Goal: Communication & Community: Answer question/provide support

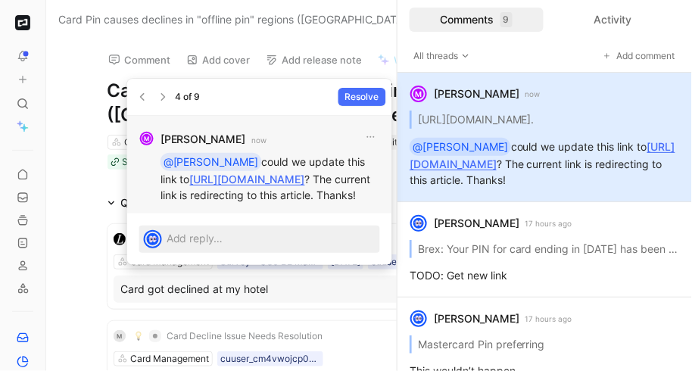
drag, startPoint x: 339, startPoint y: 196, endPoint x: 153, endPoint y: 172, distance: 187.8
click at [153, 172] on div "M Michaela Jaeckle now @Alexis could we update this link to https://www.brex.co…" at bounding box center [259, 165] width 265 height 98
copy link "[URL][DOMAIN_NAME]"
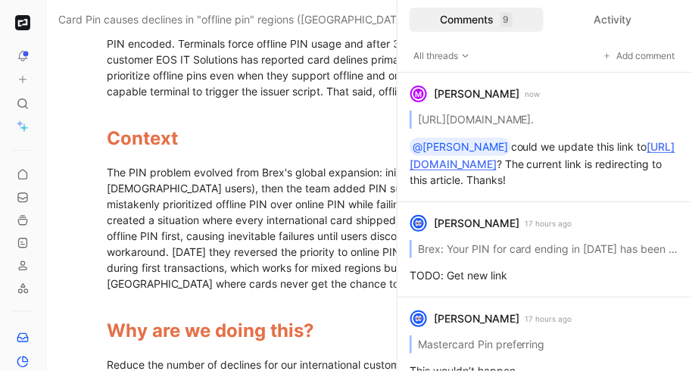
scroll to position [940, 0]
click at [497, 120] on div "M Michaela Jaeckle now https://www.brex.com/support/how-do-i-set-a-pin-on-my-ac…" at bounding box center [544, 137] width 295 height 129
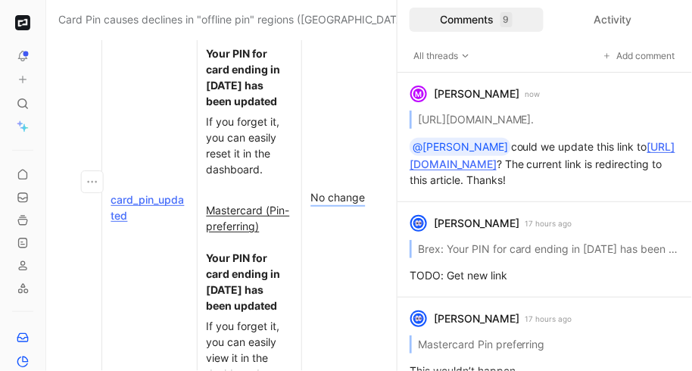
scroll to position [6027, 411]
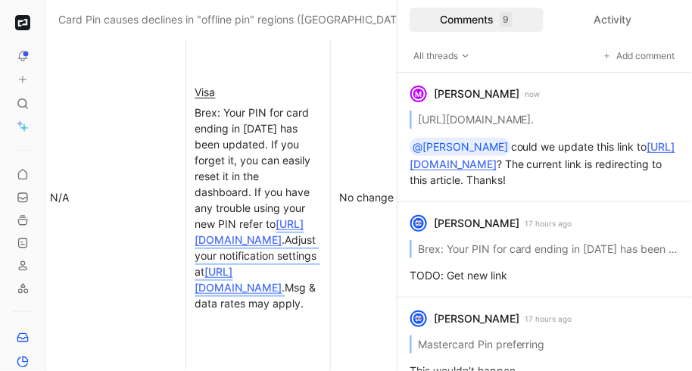
click at [303, 219] on div "Brex: Your PIN for card ending in 1234 has been updated. If you forget it, you …" at bounding box center [258, 207] width 126 height 207
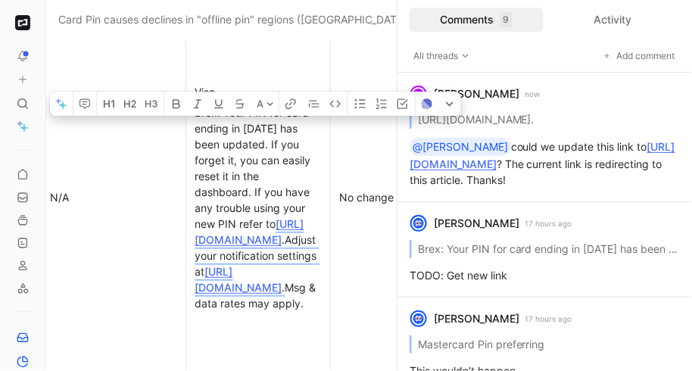
drag, startPoint x: 301, startPoint y: 223, endPoint x: 192, endPoint y: 191, distance: 112.8
click at [192, 191] on p "Brex: Your PIN for card ending in 1234 has been updated. If you forget it, you …" at bounding box center [258, 207] width 138 height 211
click at [565, 179] on div "M Michaela Jaeckle now https://www.brex.com/support/how-do-i-set-a-pin-on-my-ac…" at bounding box center [544, 137] width 295 height 129
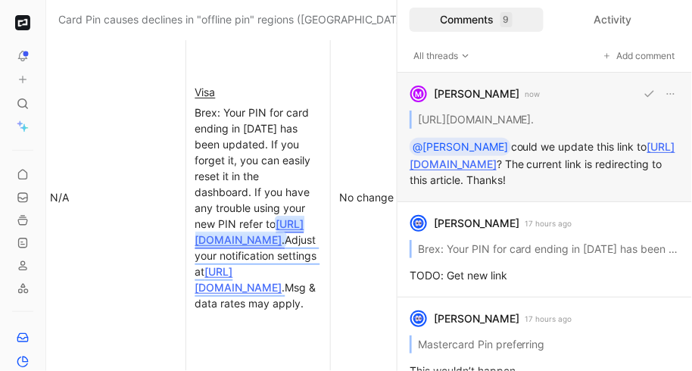
scroll to position [6174, 411]
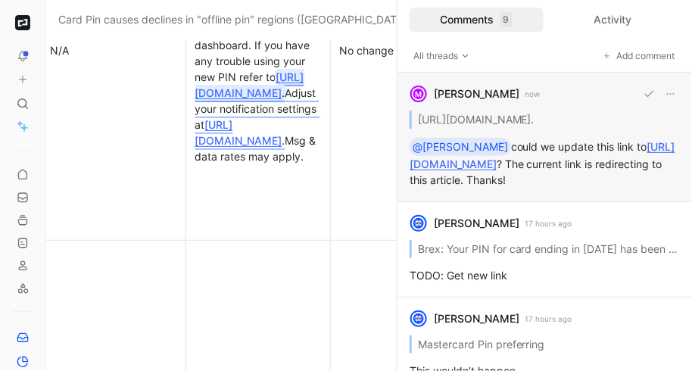
drag, startPoint x: 404, startPoint y: 165, endPoint x: 524, endPoint y: 192, distance: 122.7
click at [524, 192] on div "M Michaela Jaeckle now https://www.brex.com/support/how-do-i-set-a-pin-on-my-ac…" at bounding box center [544, 137] width 295 height 129
drag, startPoint x: 407, startPoint y: 163, endPoint x: 529, endPoint y: 181, distance: 123.2
click at [529, 181] on div "M Michaela Jaeckle now https://www.brex.com/support/how-do-i-set-a-pin-on-my-ac…" at bounding box center [544, 137] width 295 height 129
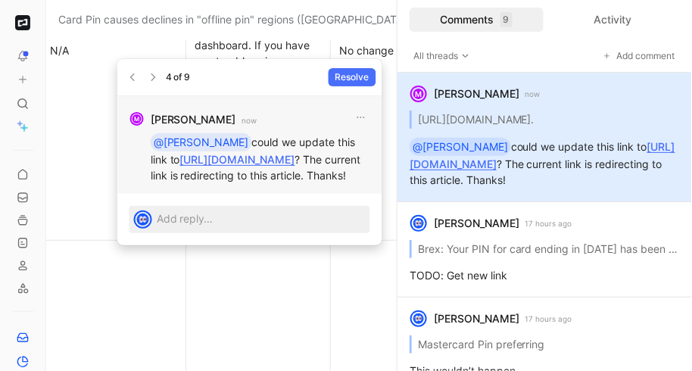
drag, startPoint x: 329, startPoint y: 179, endPoint x: 150, endPoint y: 161, distance: 179.6
click at [151, 161] on p "@Alexis could we update this link to https://www.brex.com/support/manage-your-c…" at bounding box center [261, 158] width 220 height 50
copy link "[URL][DOMAIN_NAME]"
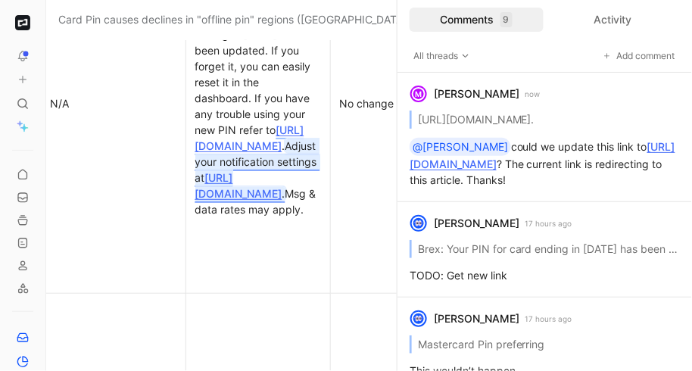
scroll to position [6113, 411]
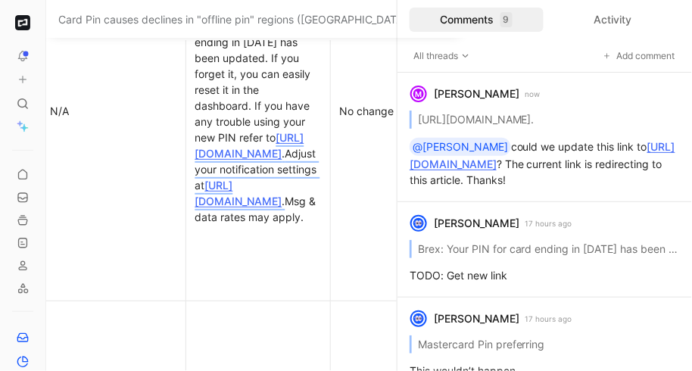
drag, startPoint x: 301, startPoint y: 135, endPoint x: 192, endPoint y: 101, distance: 113.3
click at [192, 101] on p "Brex: Your PIN for card ending in 1234 has been updated. If you forget it, you …" at bounding box center [258, 121] width 138 height 211
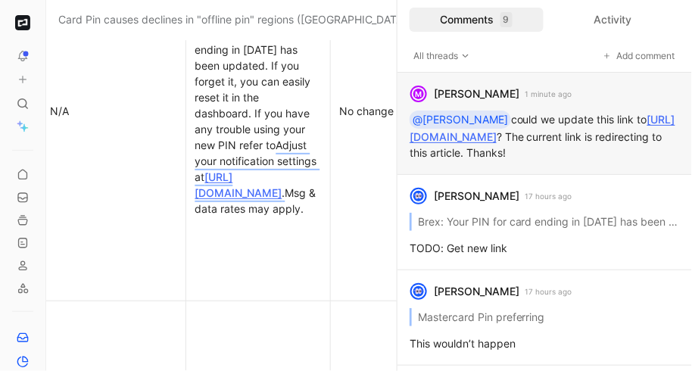
paste div
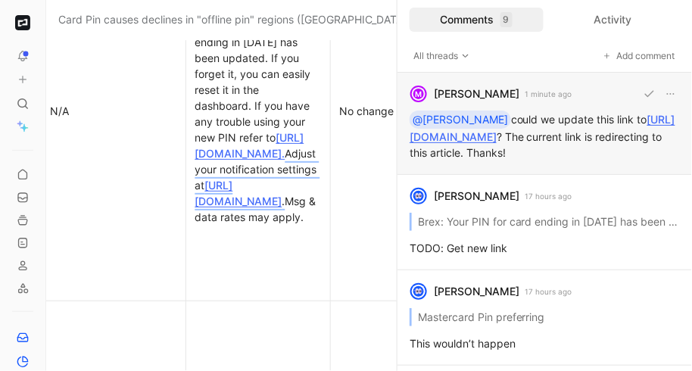
click at [494, 172] on div "M Michaela Jaeckle 1 minute ago @Alexis could we update this link to https://ww…" at bounding box center [544, 124] width 295 height 102
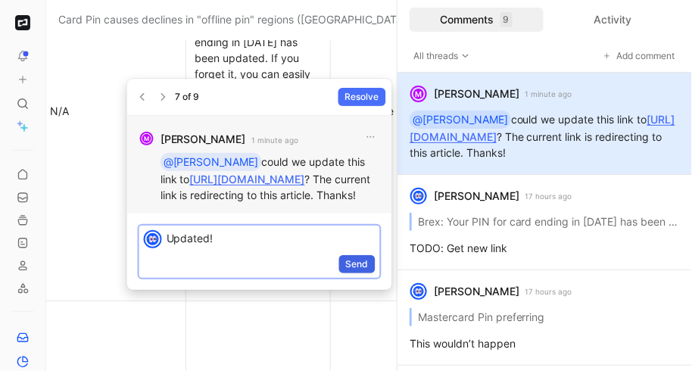
click at [369, 273] on button "Send" at bounding box center [357, 264] width 36 height 18
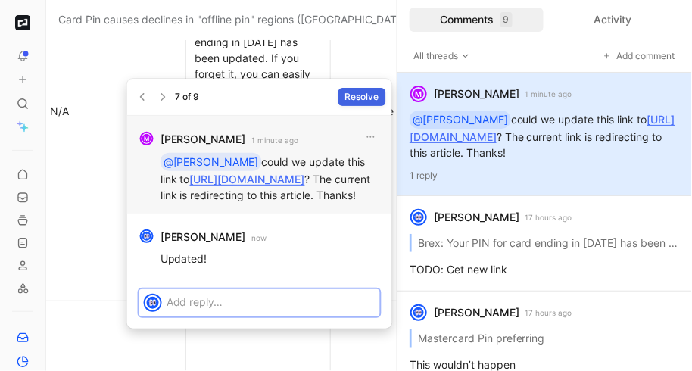
click at [367, 99] on span "Resolve" at bounding box center [362, 96] width 34 height 15
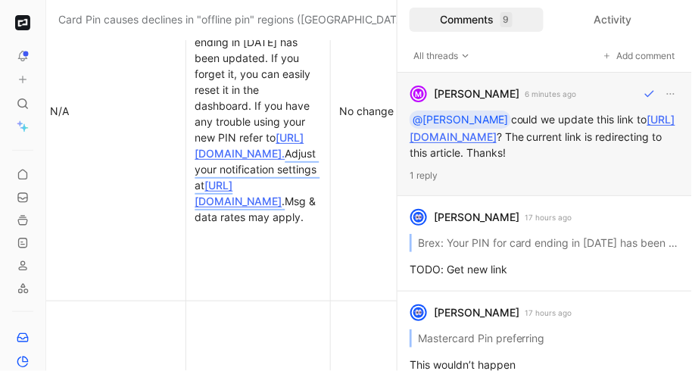
click at [575, 109] on div "M Michaela Jaeckle 6 minutes ago @Alexis could we update this link to https://w…" at bounding box center [544, 134] width 295 height 123
click at [557, 260] on div "Alexis Villalobos 17 hours ago Brex: Your PIN for card ending in 1234 has been …" at bounding box center [544, 243] width 295 height 95
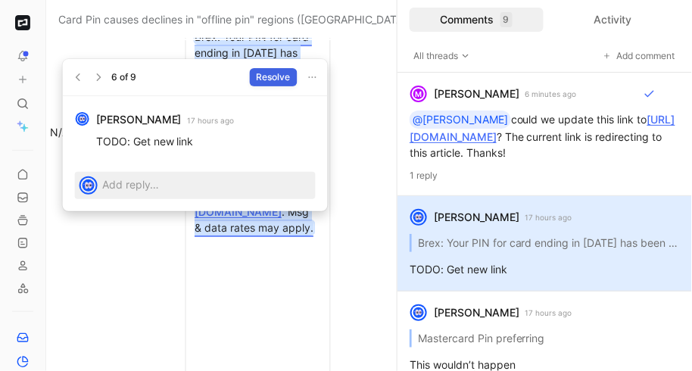
click at [278, 79] on span "Resolve" at bounding box center [274, 77] width 34 height 15
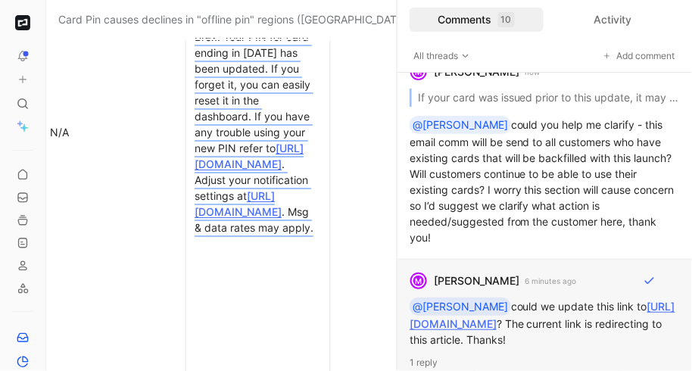
scroll to position [0, 0]
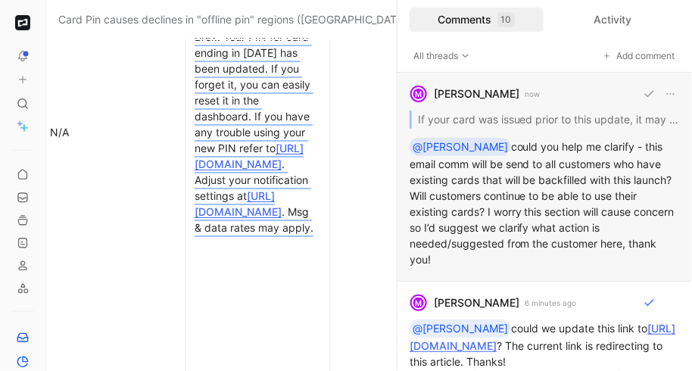
click at [546, 160] on div "M Michaela Jaeckle now If your card was issued prior to this update, it may nee…" at bounding box center [544, 177] width 295 height 209
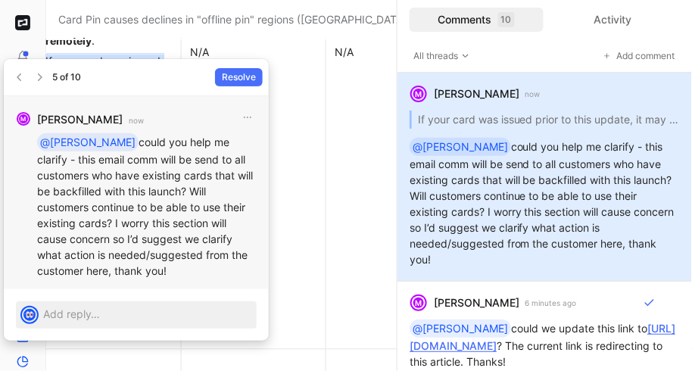
drag, startPoint x: 222, startPoint y: 143, endPoint x: 191, endPoint y: 270, distance: 130.9
click at [191, 270] on p "@Alexis could you help me clarify - this email comm will be send to all custome…" at bounding box center [147, 205] width 220 height 145
copy p "this email comm will be send to all customers who have existing cards that will…"
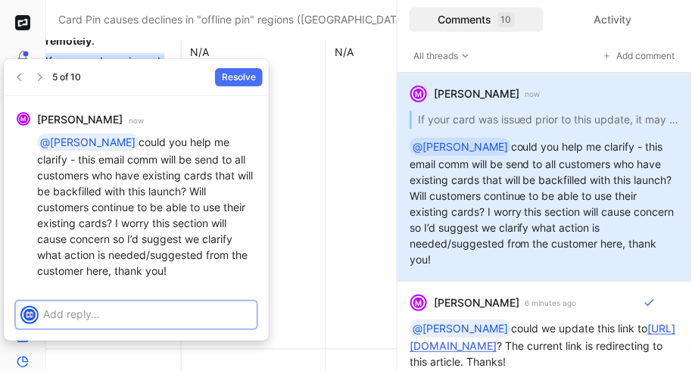
click at [111, 315] on p at bounding box center [147, 314] width 209 height 16
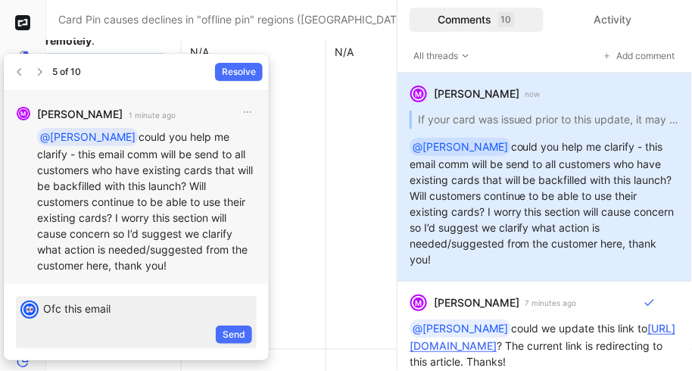
drag, startPoint x: 86, startPoint y: 136, endPoint x: 170, endPoint y: 189, distance: 99.8
click at [170, 189] on p "@Alexis could you help me clarify - this email comm will be send to all custome…" at bounding box center [147, 200] width 220 height 145
click at [172, 195] on p "@Alexis could you help me clarify - this email comm will be send to all custome…" at bounding box center [147, 200] width 220 height 145
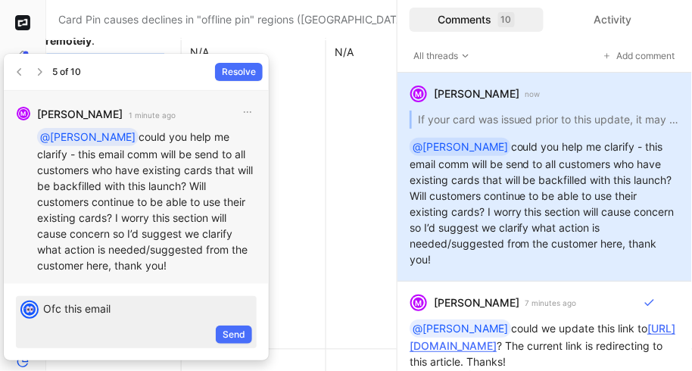
click at [172, 195] on p "@Alexis could you help me clarify - this email comm will be send to all custome…" at bounding box center [147, 200] width 220 height 145
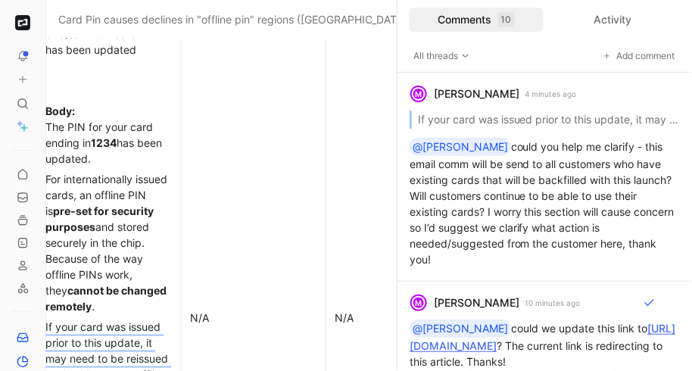
scroll to position [6230, 271]
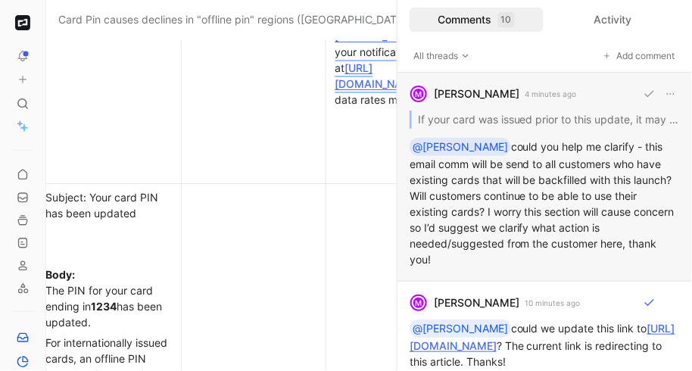
click at [510, 179] on div "M Michaela Jaeckle 4 minutes ago If your card was issued prior to this update, …" at bounding box center [544, 177] width 295 height 209
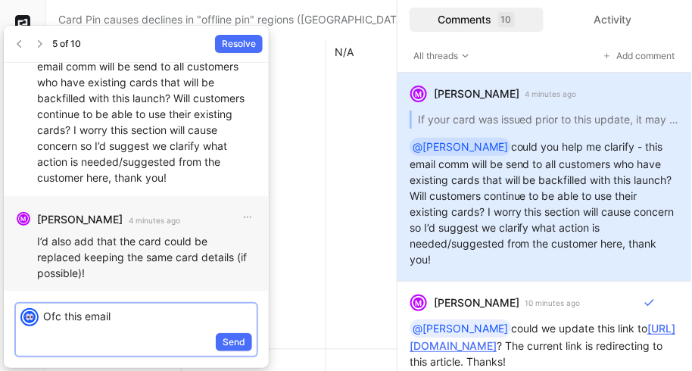
click at [101, 260] on p "I’d also add that the card could be replaced keeping the same card details (if …" at bounding box center [147, 257] width 220 height 48
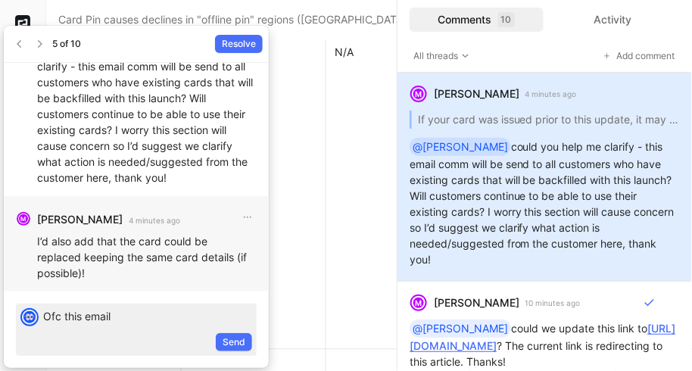
click at [101, 260] on p "I’d also add that the card could be replaced keeping the same card details (if …" at bounding box center [147, 257] width 220 height 48
click at [112, 263] on p "I’d also add that the card could be replaced keeping the same card details (if …" at bounding box center [147, 257] width 220 height 48
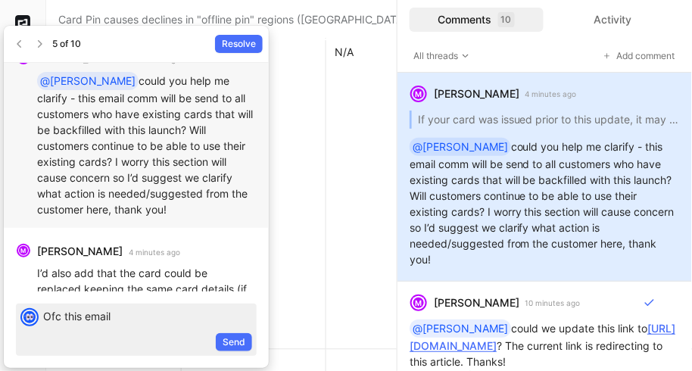
scroll to position [0, 0]
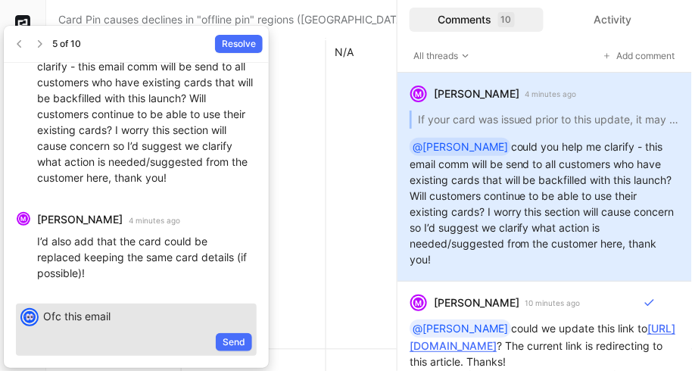
click at [129, 319] on p "Ofc this email" at bounding box center [147, 316] width 209 height 16
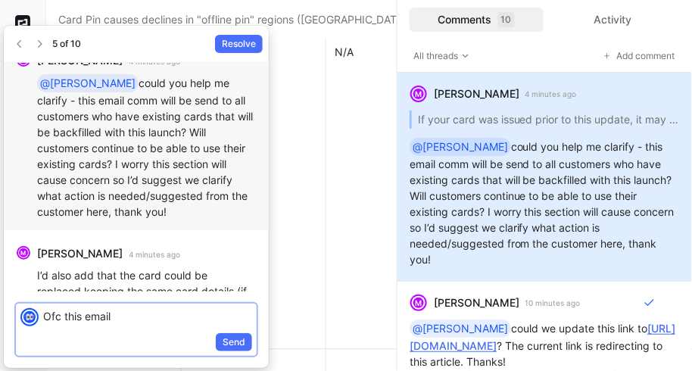
scroll to position [-36, 0]
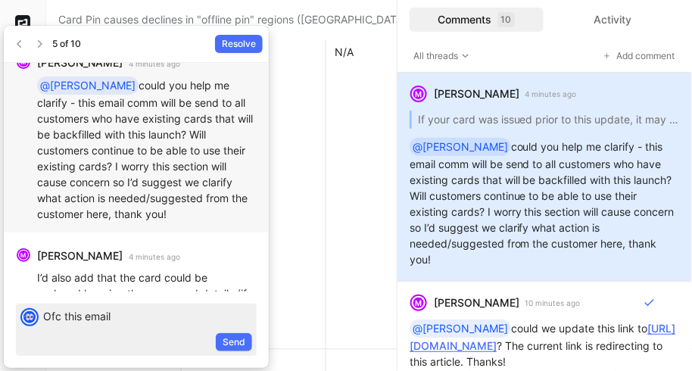
drag, startPoint x: 102, startPoint y: 117, endPoint x: 176, endPoint y: 150, distance: 81.0
click at [176, 150] on p "@Alexis could you help me clarify - this email comm will be send to all custome…" at bounding box center [147, 148] width 220 height 145
copy p "will be send to all customers who have existing cards that will be backfilled w…"
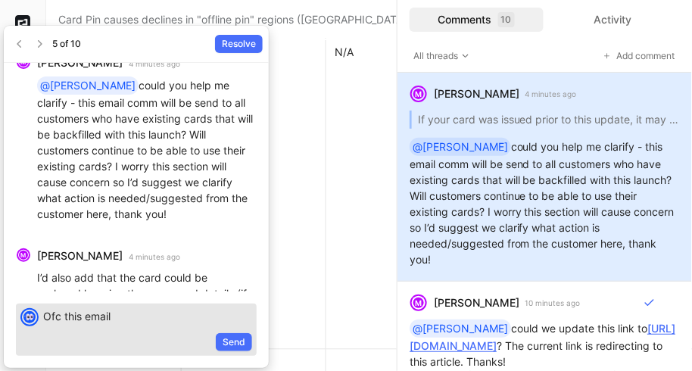
click at [125, 317] on p "Ofc this email" at bounding box center [147, 316] width 209 height 16
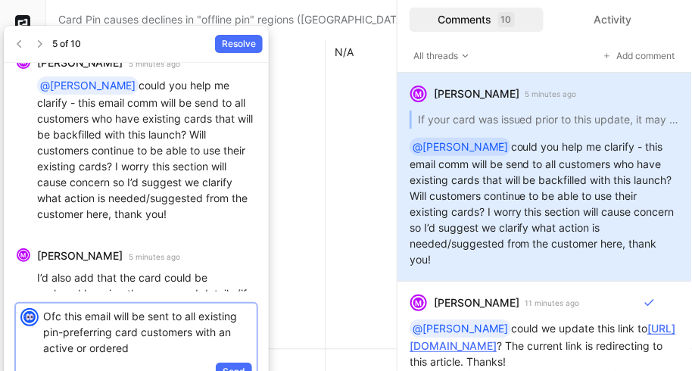
drag, startPoint x: 86, startPoint y: 349, endPoint x: 45, endPoint y: 348, distance: 40.9
click at [45, 348] on p "Ofc this email will be sent to all existing pin-preferring card customers with …" at bounding box center [147, 332] width 209 height 48
click at [111, 347] on p "Ofc this email will be sent to all existing pin-preferring card customers with …" at bounding box center [147, 332] width 209 height 48
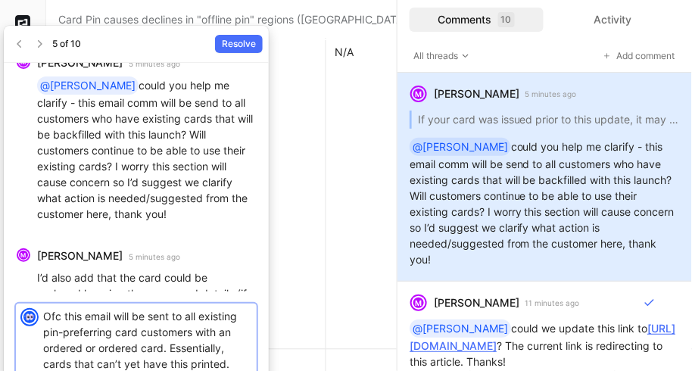
click at [110, 362] on p "Ofc this email will be sent to all existing pin-preferring card customers with …" at bounding box center [147, 340] width 209 height 64
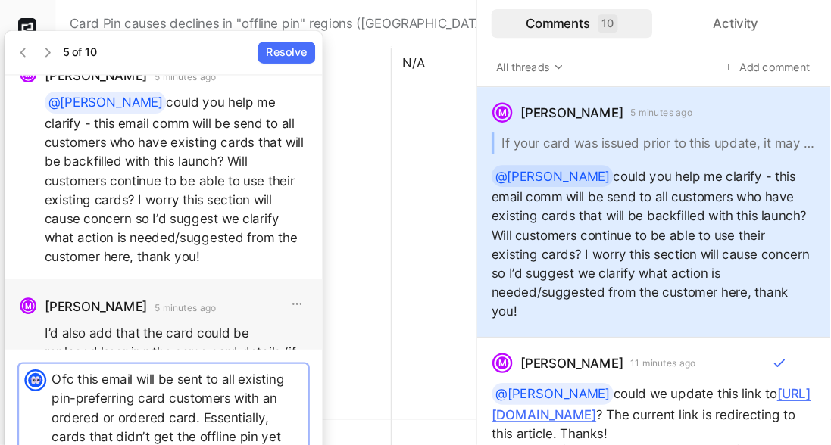
scroll to position [0, 0]
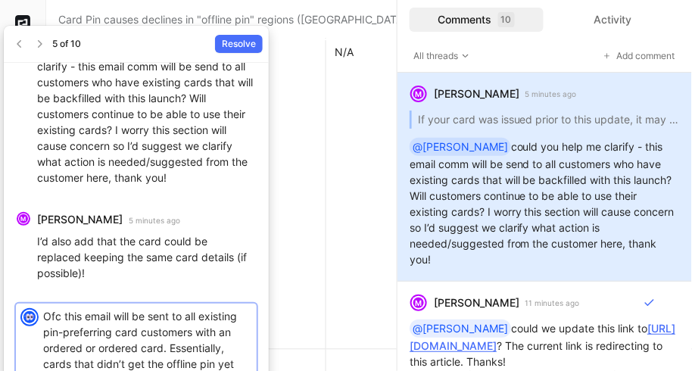
click at [238, 365] on p "Ofc this email will be sent to all existing pin-preferring card customers with …" at bounding box center [147, 347] width 209 height 79
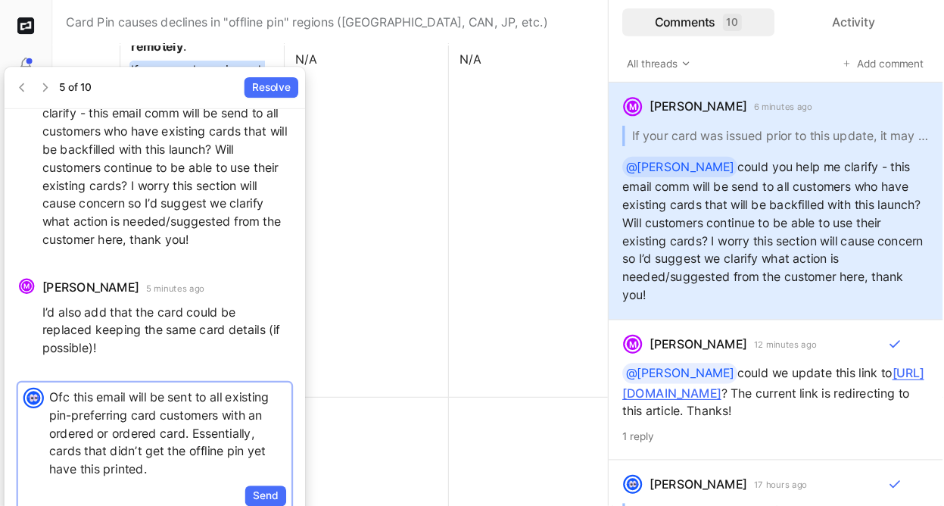
scroll to position [6659, 270]
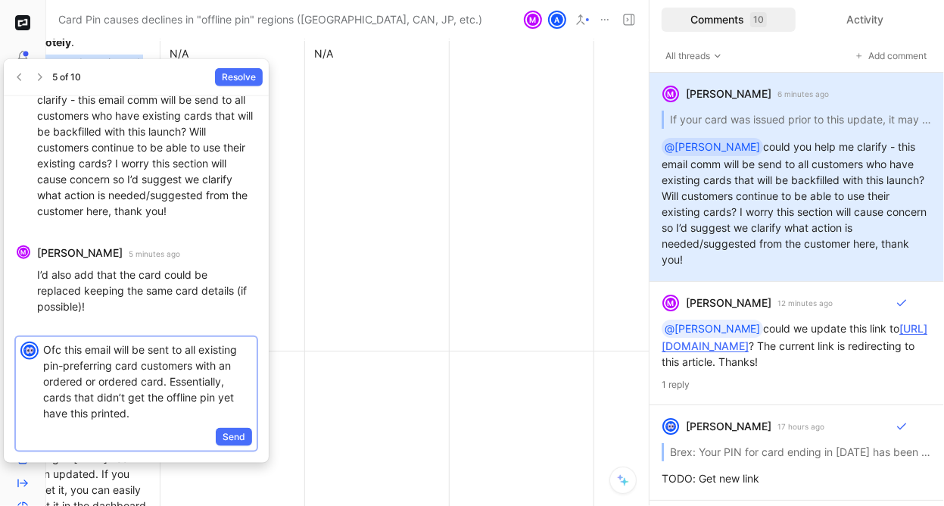
click at [154, 370] on p "Ofc this email will be sent to all existing pin-preferring card customers with …" at bounding box center [147, 380] width 209 height 79
drag, startPoint x: 154, startPoint y: 416, endPoint x: 32, endPoint y: 416, distance: 122.7
click at [32, 370] on div "Ofc this email will be sent to all existing pin-preferring card customers with …" at bounding box center [136, 381] width 241 height 89
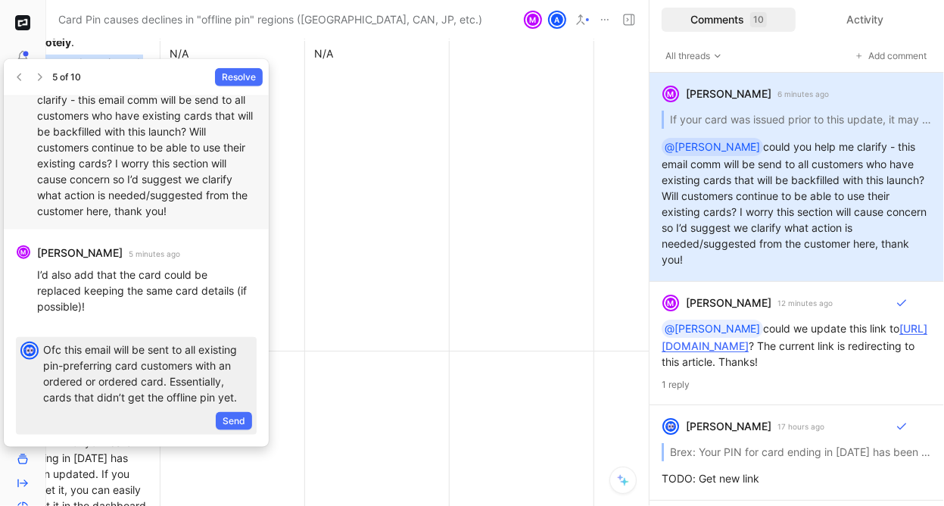
drag, startPoint x: 179, startPoint y: 146, endPoint x: 69, endPoint y: 179, distance: 115.5
click at [69, 179] on p "@Alexis could you help me clarify - this email comm will be send to all custome…" at bounding box center [147, 145] width 220 height 145
copy p "Will customers continue to be able to use their existing cards?"
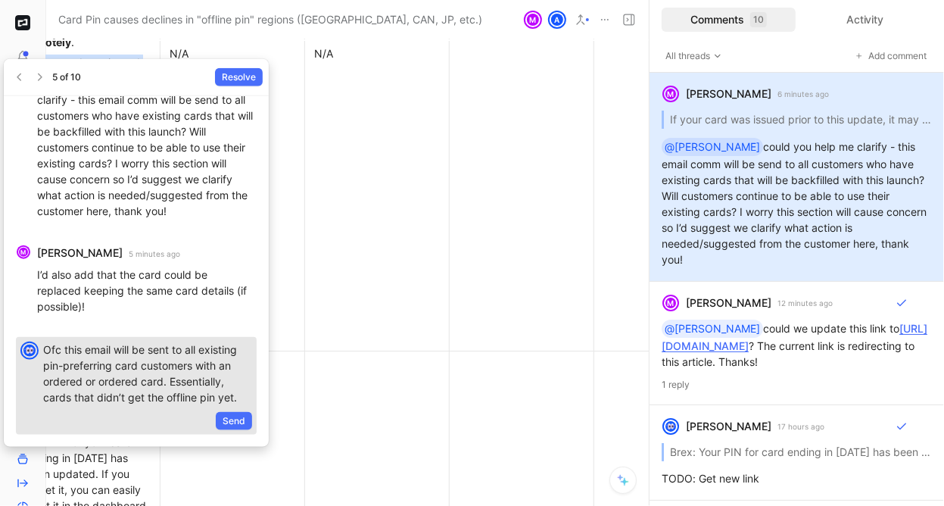
click at [242, 370] on p "Ofc this email will be sent to all existing pin-preferring card customers with …" at bounding box center [147, 373] width 209 height 64
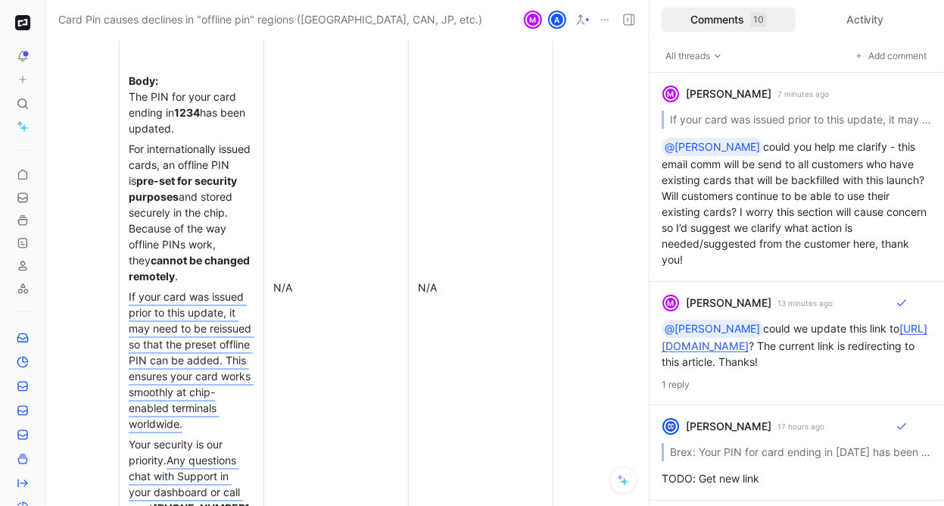
scroll to position [6423, 167]
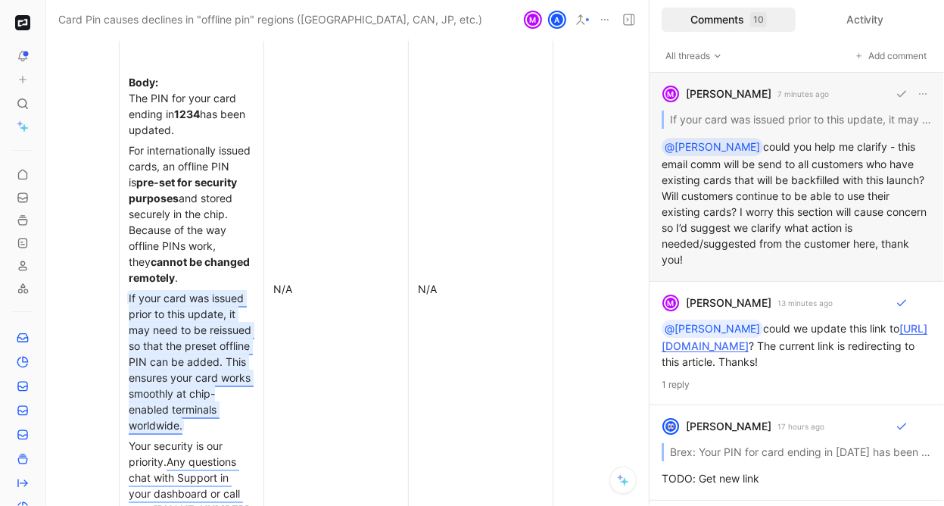
click at [691, 221] on div "M Michaela Jaeckle 7 minutes ago If your card was issued prior to this update, …" at bounding box center [797, 177] width 295 height 209
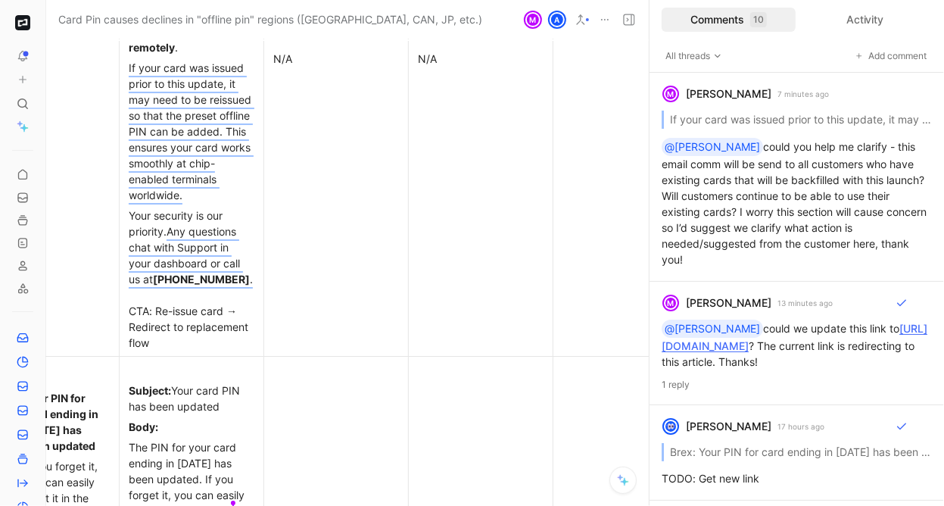
scroll to position [6676, 167]
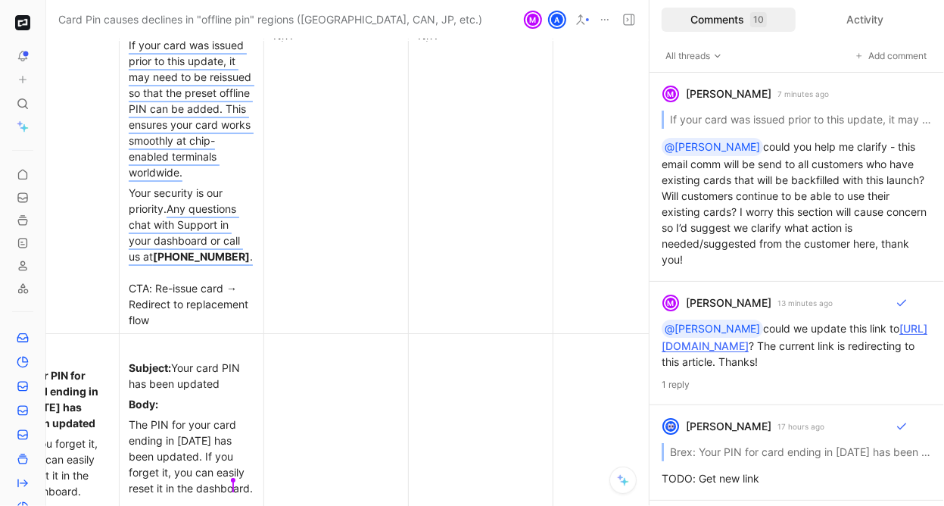
click at [179, 300] on div "Your security is our priority. Any questions chat with Support in your dashboar…" at bounding box center [192, 256] width 126 height 143
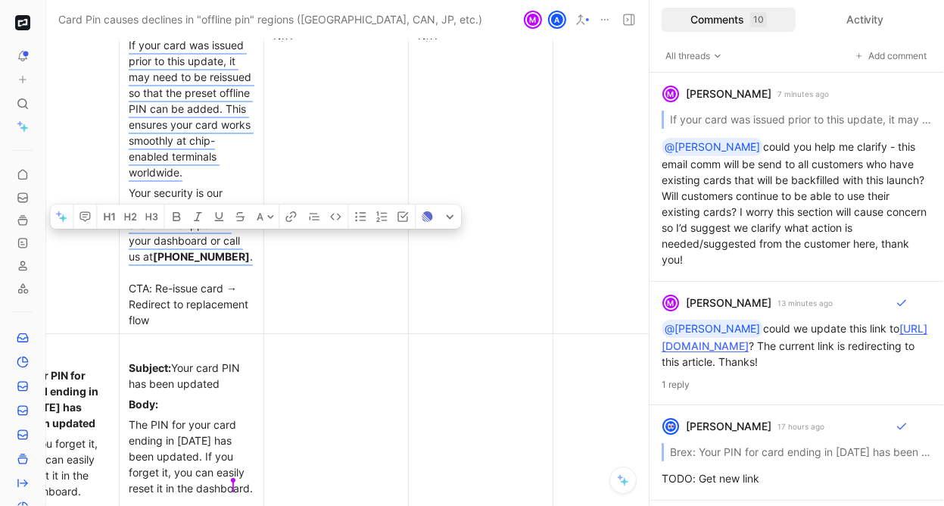
click at [179, 300] on div "Your security is our priority. Any questions chat with Support in your dashboar…" at bounding box center [192, 256] width 126 height 143
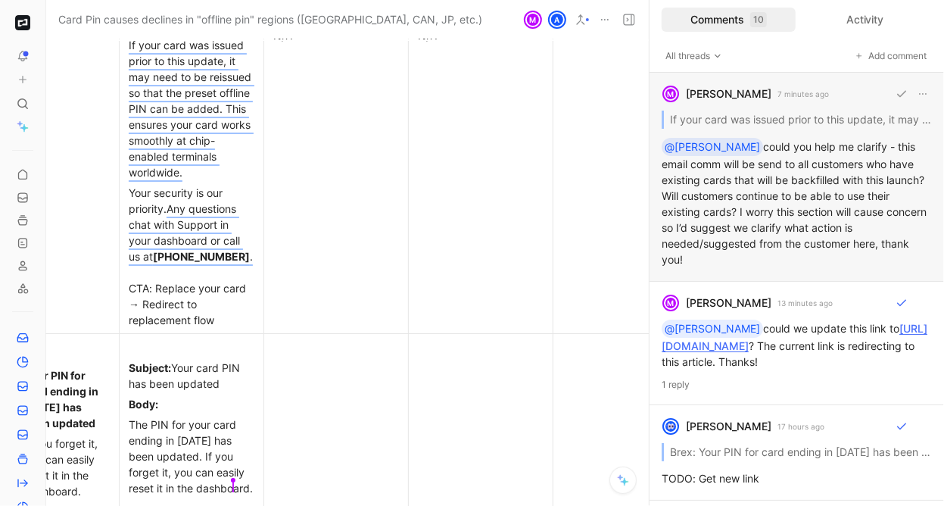
click at [691, 198] on div "M Michaela Jaeckle 7 minutes ago If your card was issued prior to this update, …" at bounding box center [797, 177] width 295 height 209
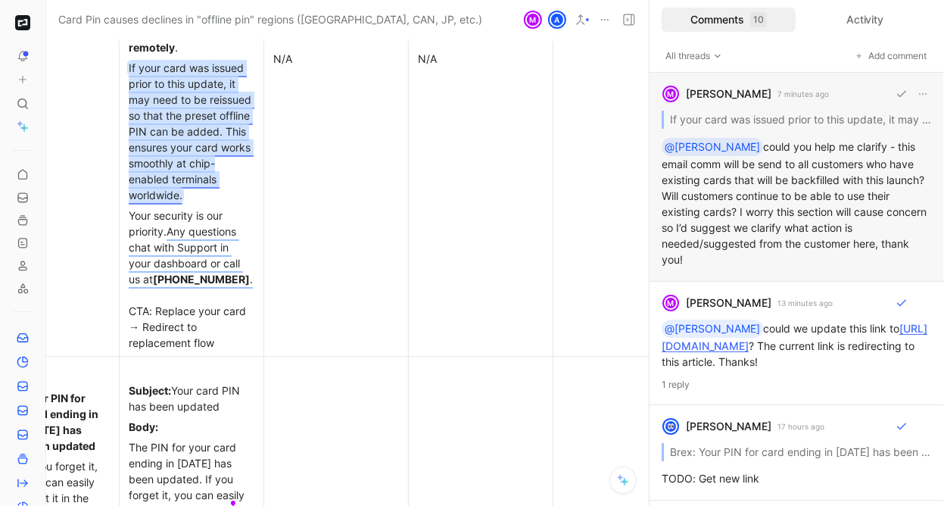
scroll to position [20, 0]
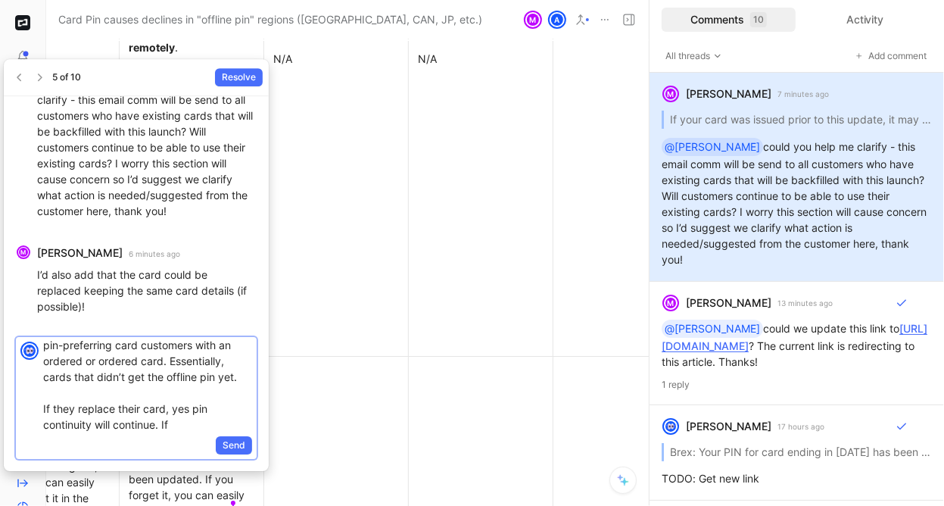
click at [165, 370] on p "Ofc this email will be sent to all existing pin-preferring card customers with …" at bounding box center [147, 376] width 209 height 111
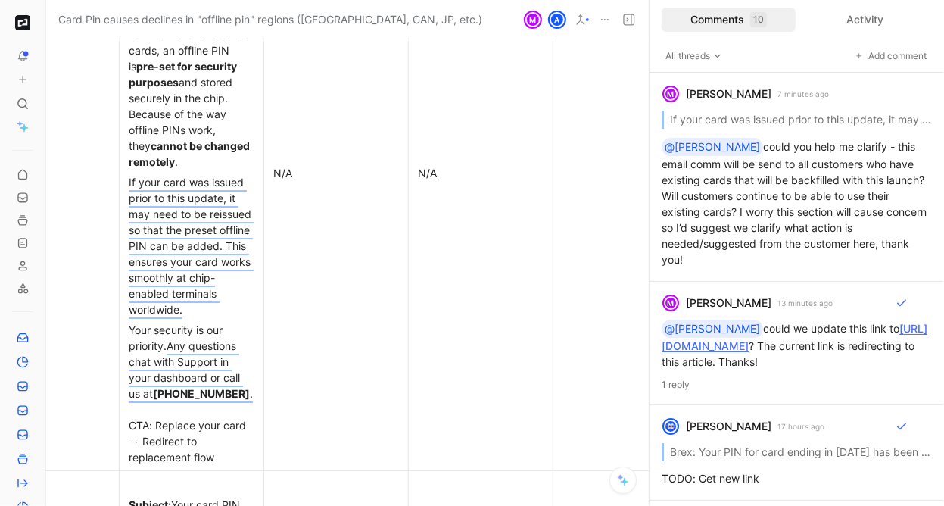
scroll to position [6536, 167]
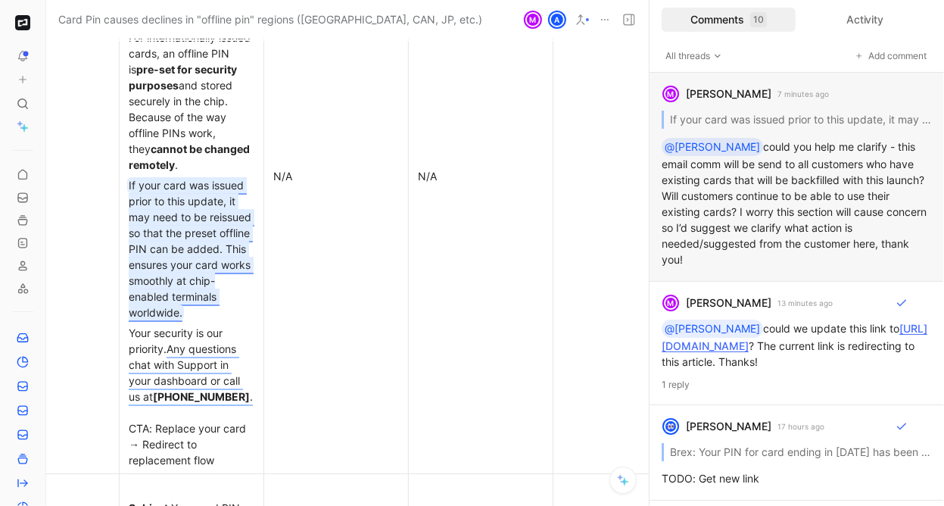
click at [160, 213] on mark "If your card was issued prior to this update, it may need to be reissued so tha…" at bounding box center [192, 249] width 126 height 140
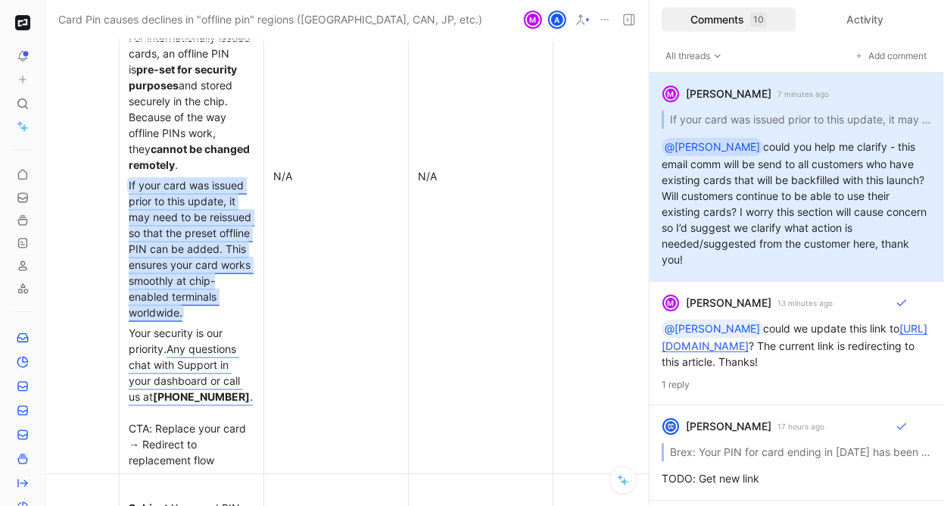
click at [160, 213] on p "could you help me clarify - this email comm will be send to all customers who h…" at bounding box center [147, 168] width 220 height 144
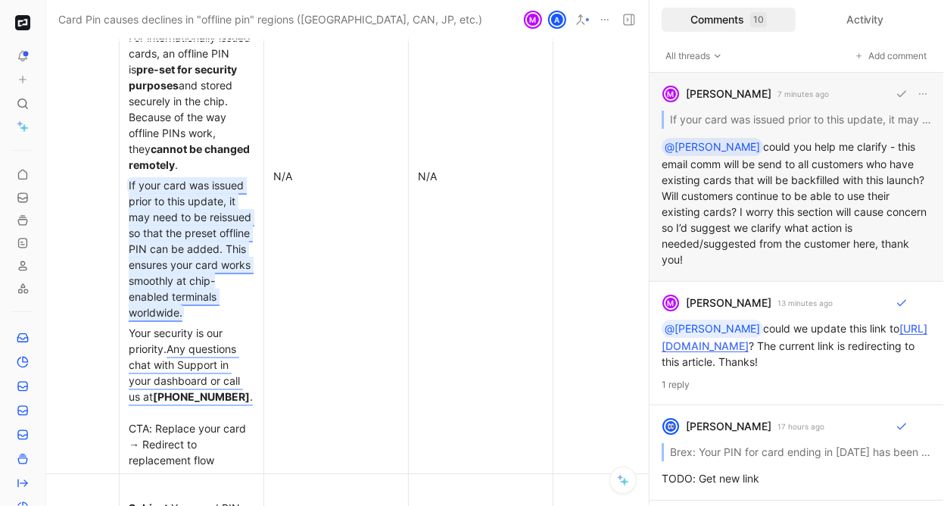
click at [691, 194] on div "M Michaela Jaeckle 7 minutes ago If your card was issued prior to this update, …" at bounding box center [797, 177] width 295 height 209
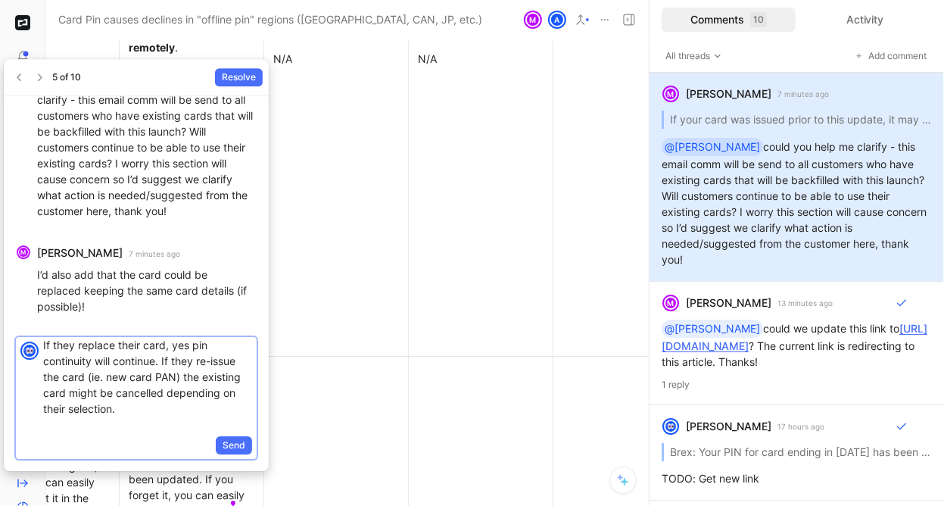
scroll to position [100, 0]
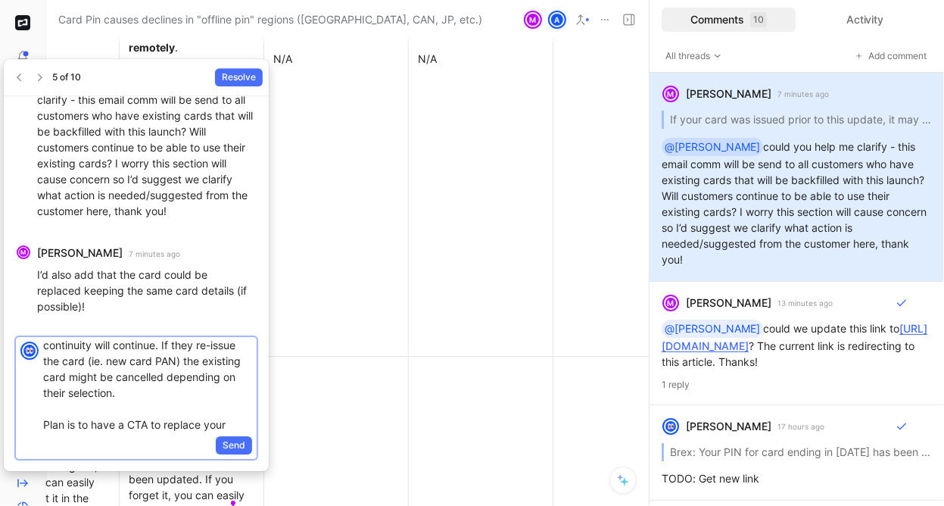
click at [165, 370] on p "Ofc this email will be sent to all existing pin-preferring card customers with …" at bounding box center [147, 337] width 209 height 191
click at [229, 370] on p "Ofc this email will be sent to all existing pin-preferring card customers with …" at bounding box center [147, 337] width 209 height 191
click at [242, 370] on p "Ofc this email will be sent to all existing pin-preferring card customers with …" at bounding box center [147, 337] width 209 height 191
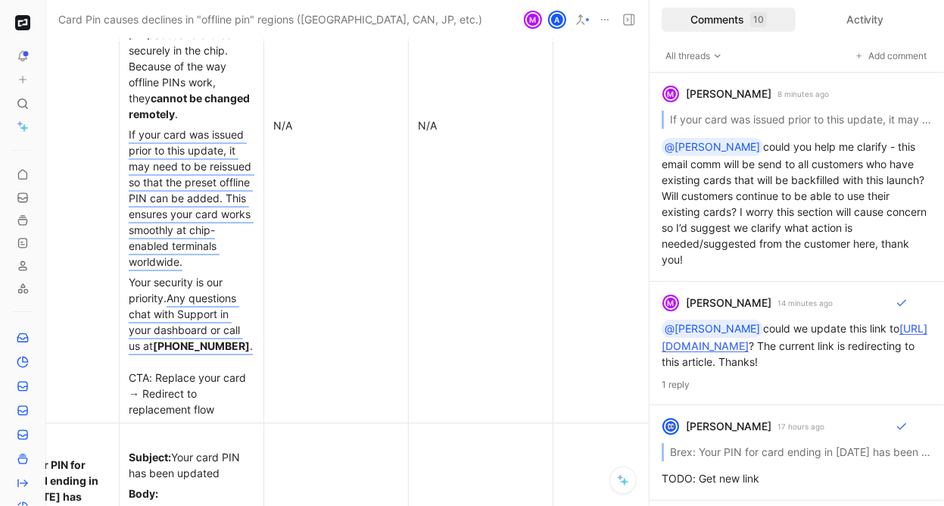
scroll to position [6585, 167]
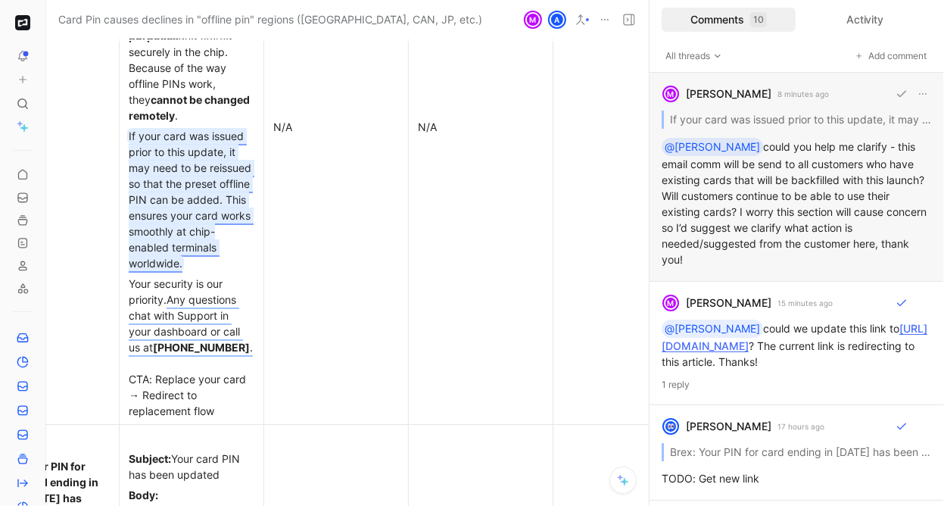
click at [691, 197] on div "M Michaela Jaeckle 8 minutes ago If your card was issued prior to this update, …" at bounding box center [797, 177] width 295 height 209
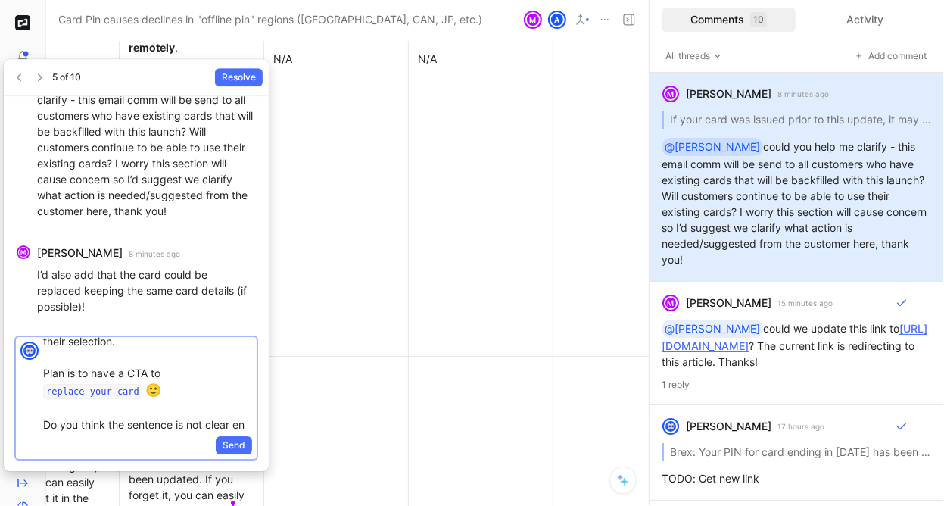
scroll to position [167, 0]
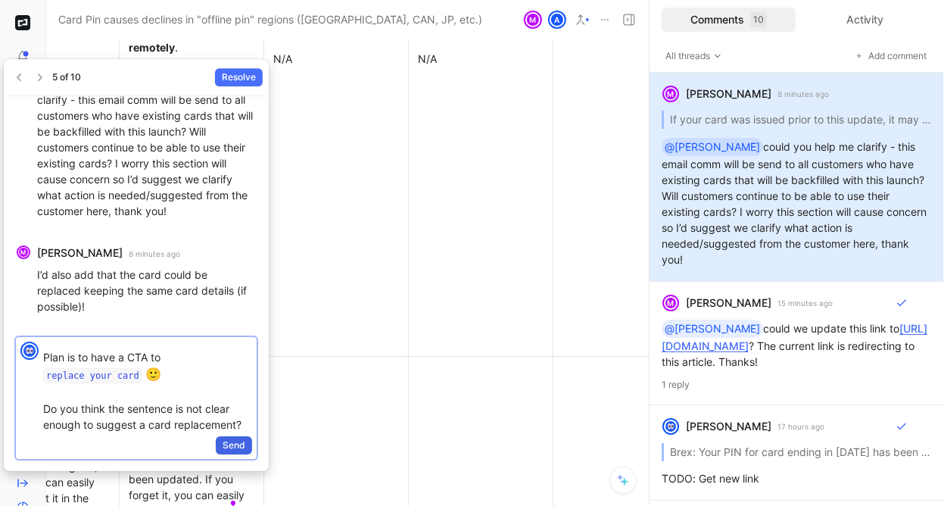
click at [223, 370] on span "Send" at bounding box center [234, 445] width 23 height 15
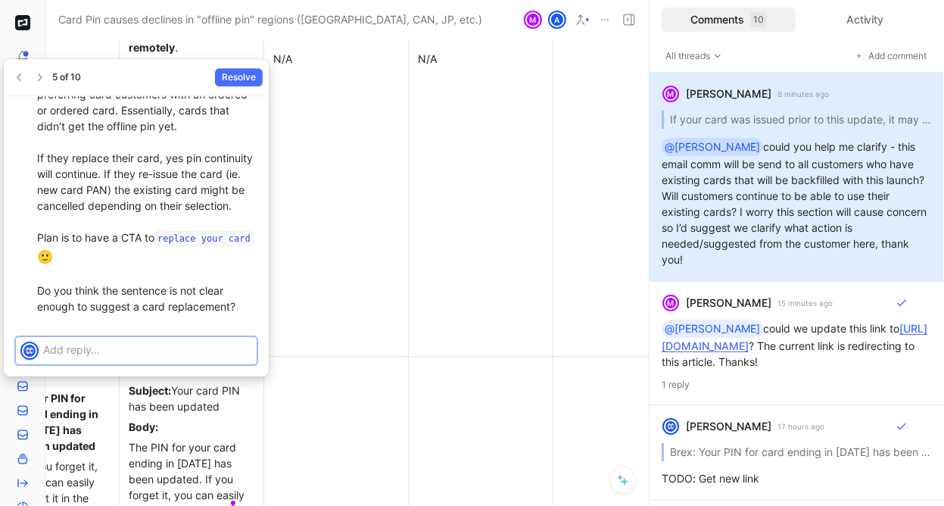
scroll to position [0, 0]
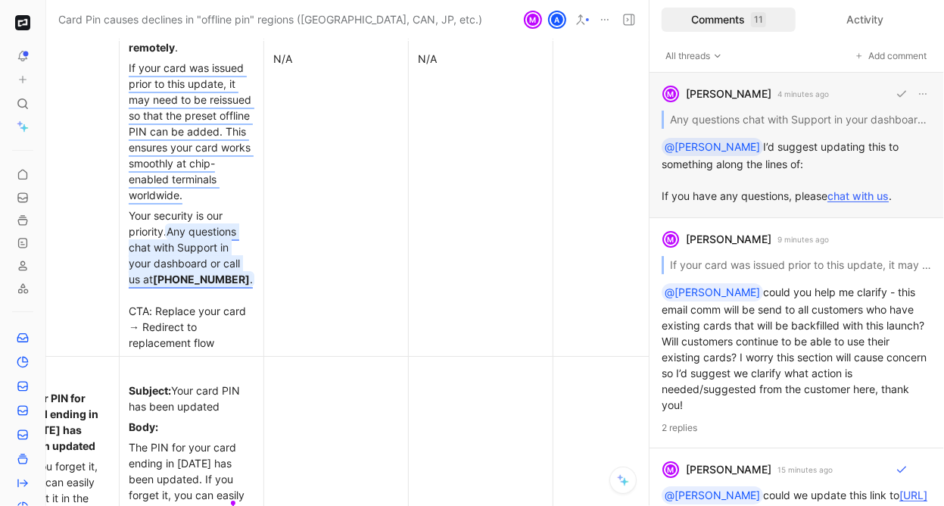
click at [691, 182] on div "M Michaela Jaeckle 4 minutes ago Any questions chat with Support in your dashbo…" at bounding box center [797, 145] width 295 height 145
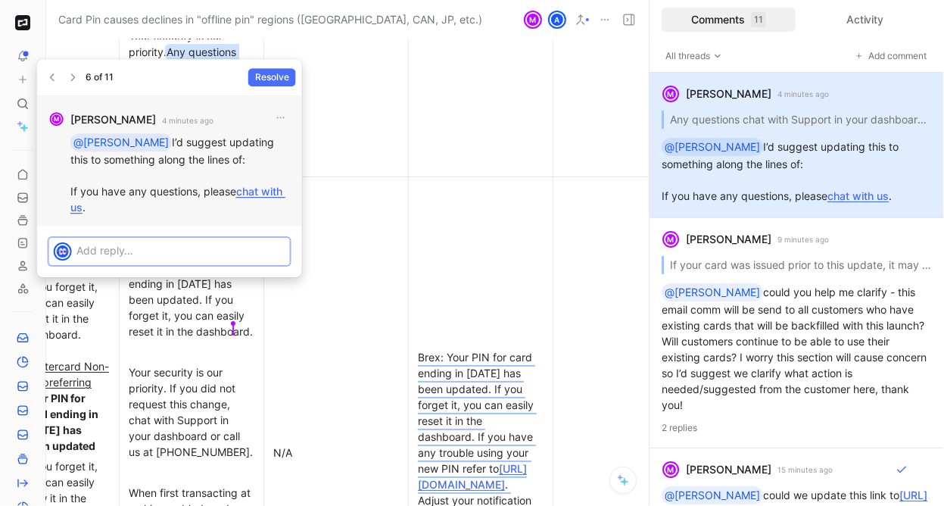
click at [160, 189] on p "@Alexis I’d suggest updating this to something along the lines of: If you have …" at bounding box center [180, 174] width 220 height 82
copy p "@Alexis I’d suggest updating this to something along the lines of: If you have …"
click at [142, 189] on p "@Alexis I’d suggest updating this to something along the lines of: If you have …" at bounding box center [180, 174] width 220 height 82
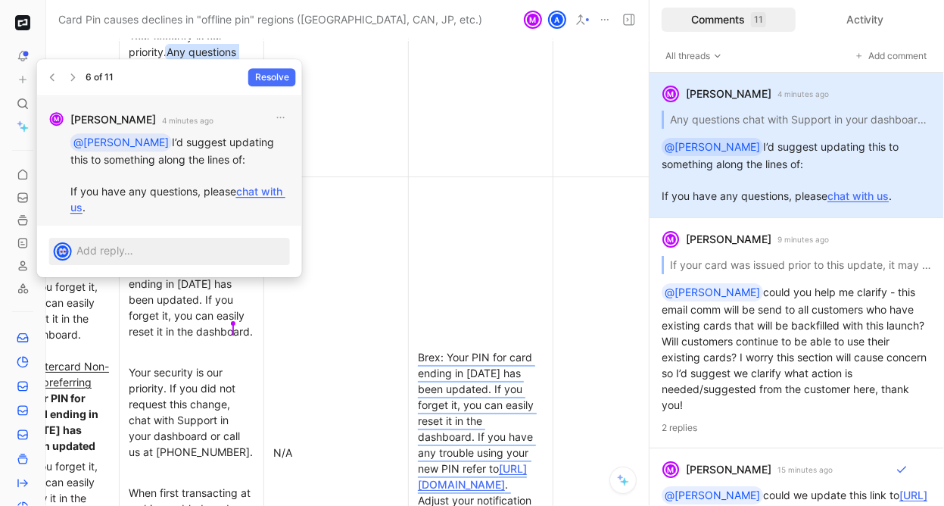
click at [270, 191] on u "chat with us" at bounding box center [177, 199] width 215 height 29
drag, startPoint x: 72, startPoint y: 189, endPoint x: 101, endPoint y: 204, distance: 32.8
click at [101, 204] on p "@Alexis I’d suggest updating this to something along the lines of: If you have …" at bounding box center [180, 174] width 220 height 82
click at [95, 206] on p "@Alexis I’d suggest updating this to something along the lines of: If you have …" at bounding box center [180, 174] width 220 height 82
drag, startPoint x: 95, startPoint y: 207, endPoint x: 67, endPoint y: 193, distance: 31.8
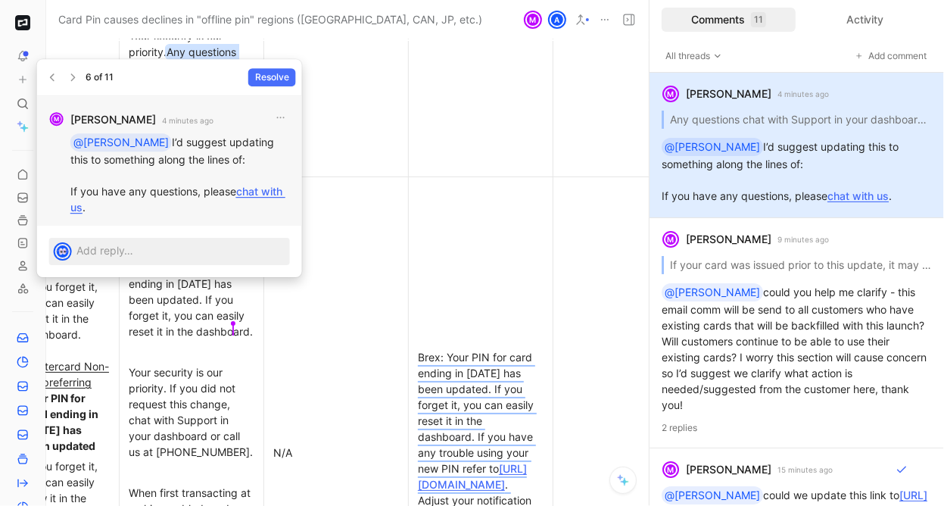
click at [67, 193] on div "M Michaela Jaeckle 4 minutes ago @Alexis I’d suggest updating this to something…" at bounding box center [169, 160] width 265 height 129
copy p "If you have any questions, please chat with us ."
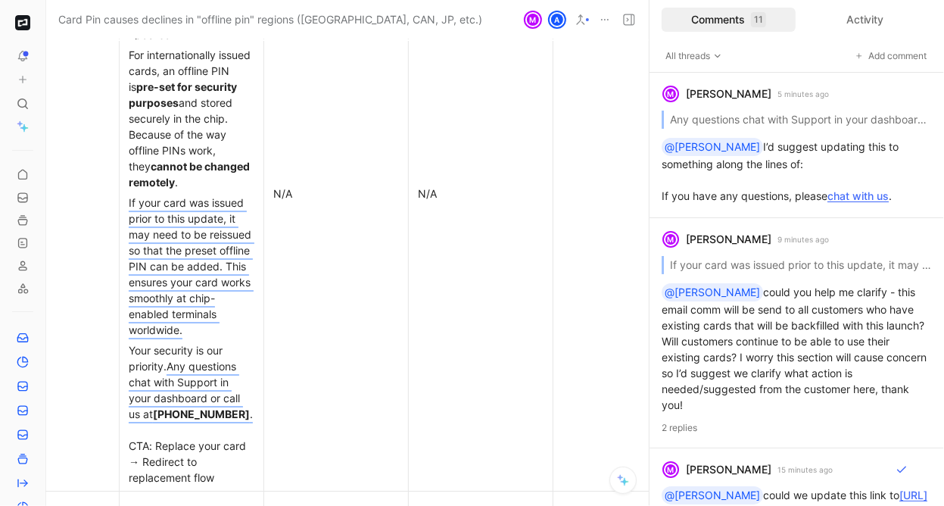
scroll to position [6713, 167]
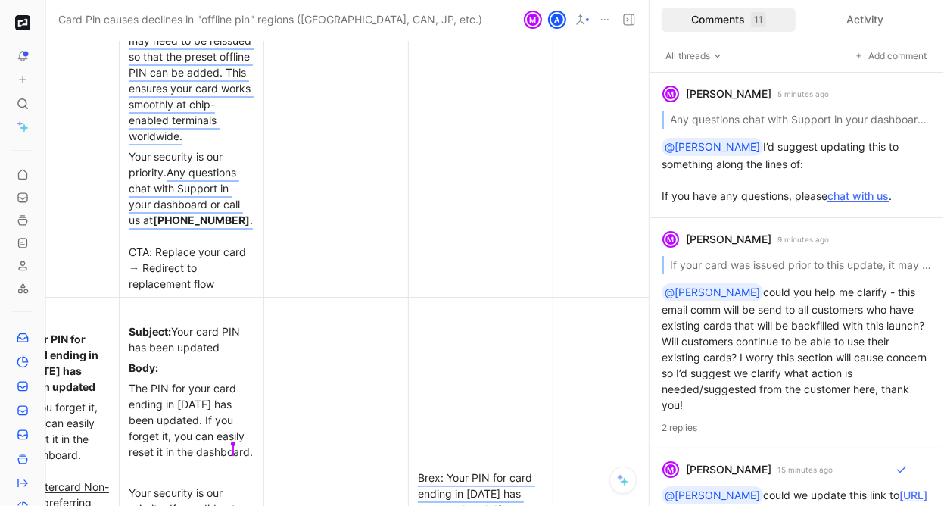
click at [154, 160] on div "Your security is our priority. Any questions chat with Support in your dashboar…" at bounding box center [192, 219] width 126 height 143
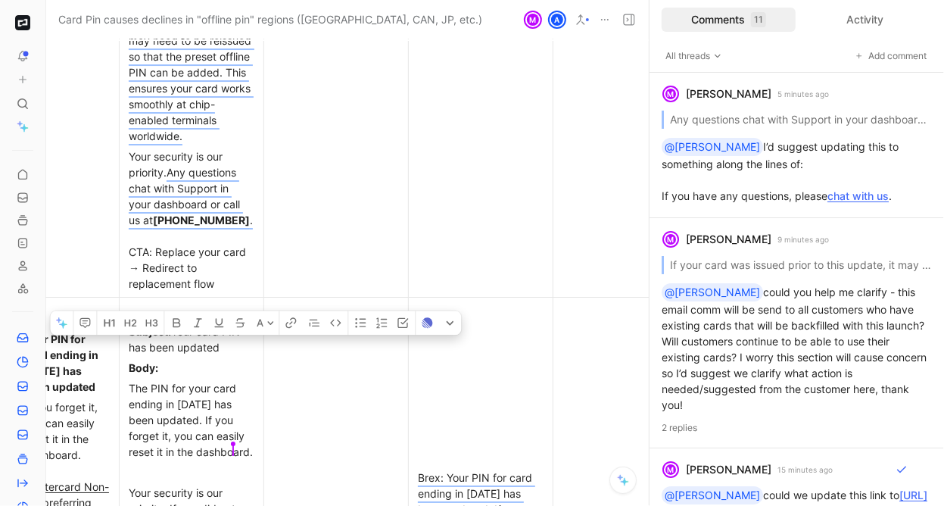
click at [154, 160] on div "Your security is our priority. Any questions chat with Support in your dashboar…" at bounding box center [192, 219] width 126 height 143
click at [198, 239] on div "Your security is our priority. Any questions chat with Support in your dashboar…" at bounding box center [192, 219] width 126 height 143
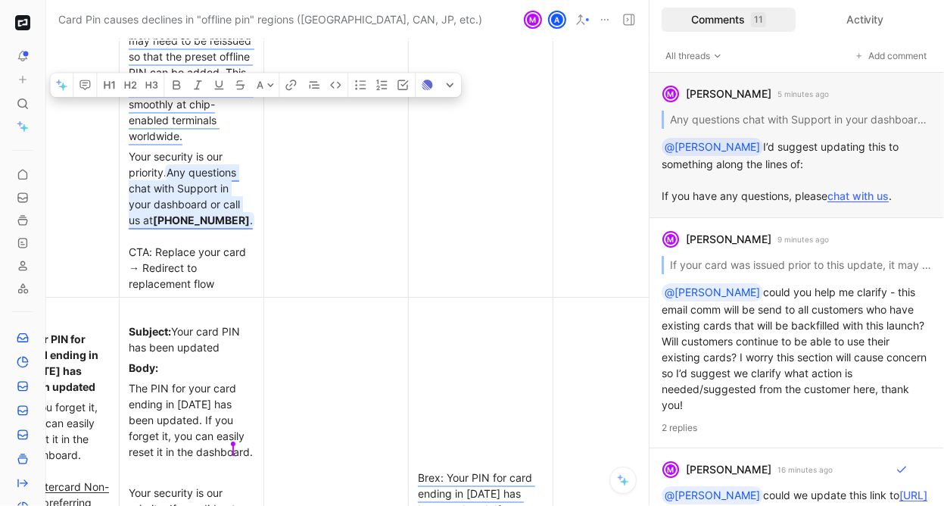
drag, startPoint x: 179, startPoint y: 237, endPoint x: 169, endPoint y: 165, distance: 72.7
click at [169, 165] on div "Your security is our priority. Any questions chat with Support in your dashboar…" at bounding box center [192, 219] width 126 height 143
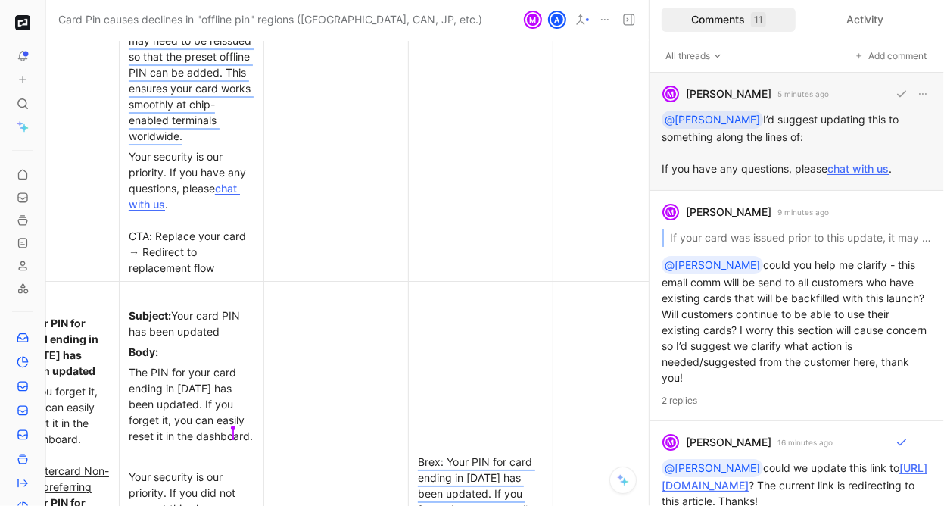
click at [691, 173] on div "M Michaela Jaeckle 5 minutes ago @Alexis I’d suggest updating this to something…" at bounding box center [797, 132] width 295 height 118
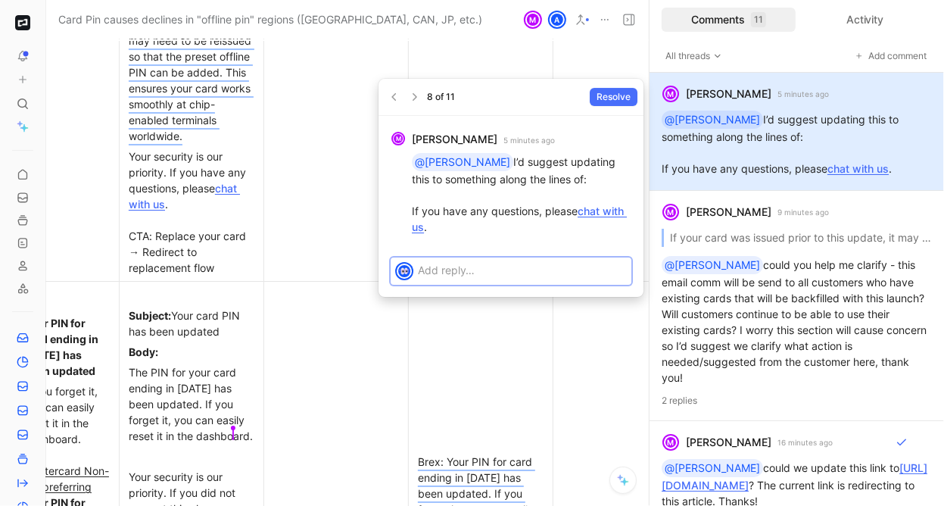
click at [452, 272] on p at bounding box center [522, 270] width 209 height 16
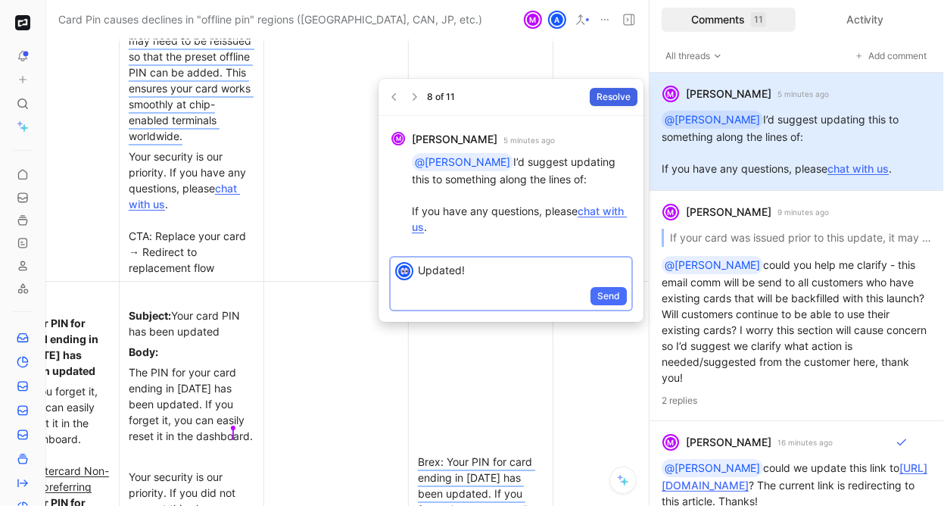
click at [612, 96] on span "Resolve" at bounding box center [614, 96] width 34 height 15
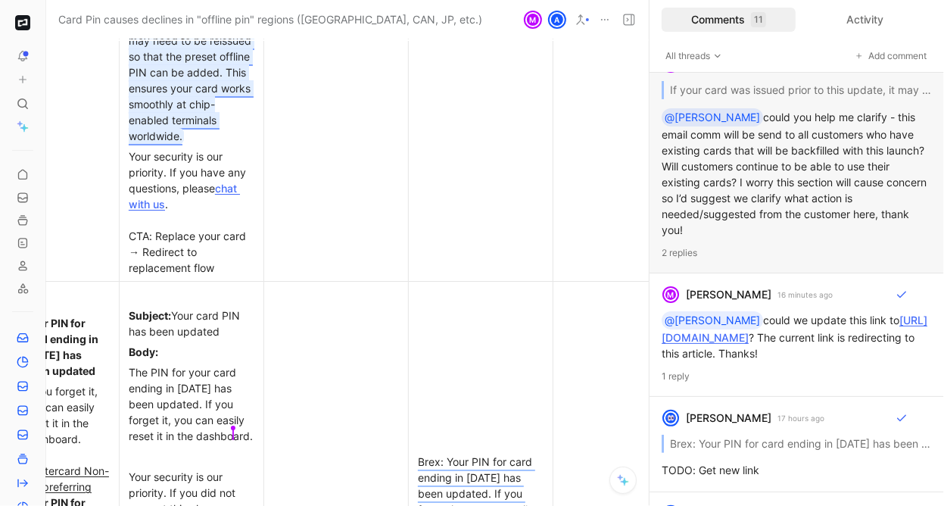
scroll to position [148, 0]
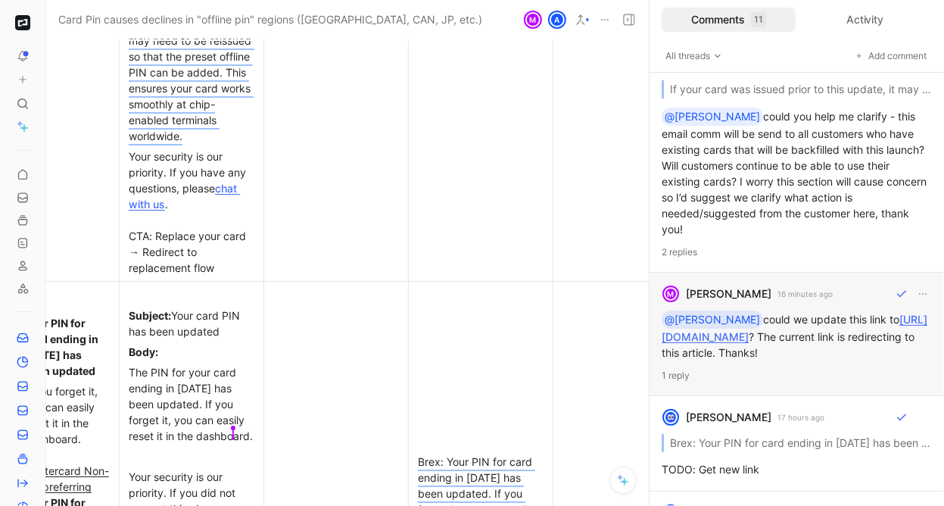
click at [691, 304] on div "M Michaela Jaeckle 16 minutes ago @Alexis could we update this link to https://…" at bounding box center [797, 334] width 295 height 123
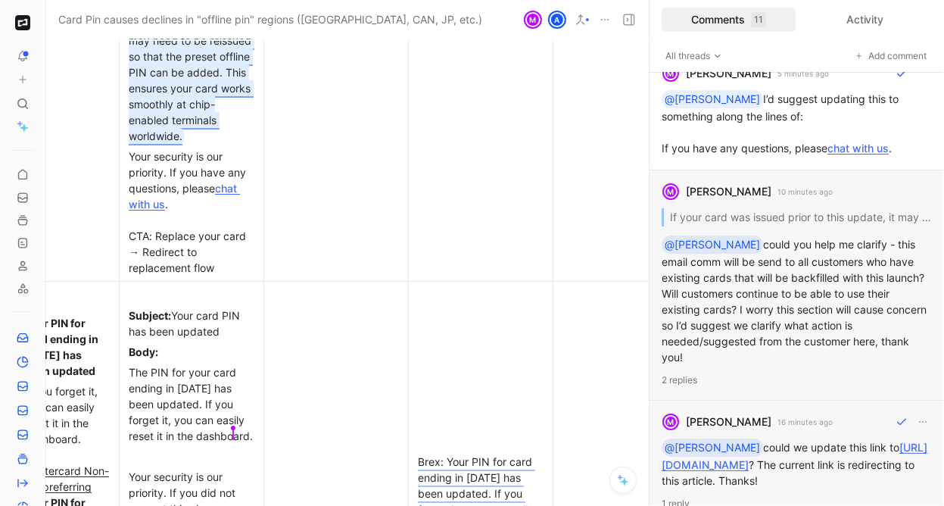
scroll to position [0, 0]
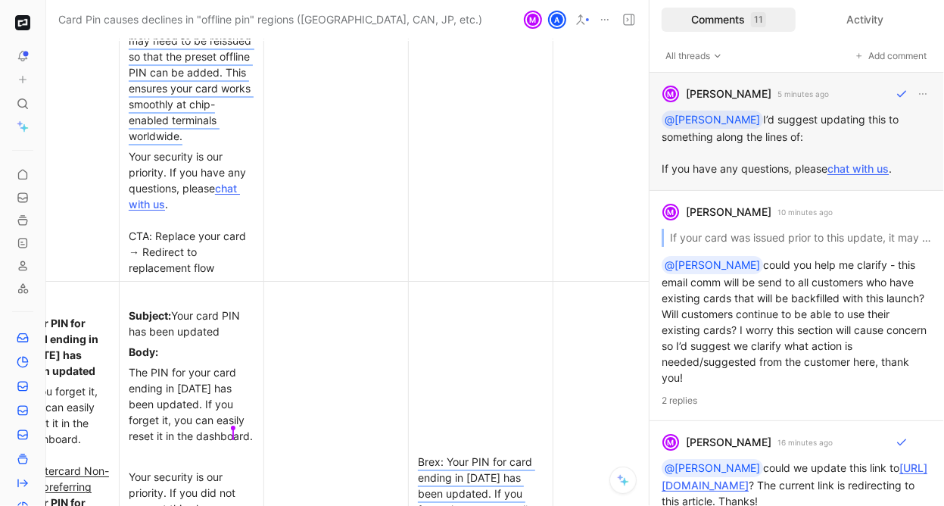
click at [691, 125] on div "M Michaela Jaeckle 5 minutes ago @Alexis I’d suggest updating this to something…" at bounding box center [797, 132] width 295 height 118
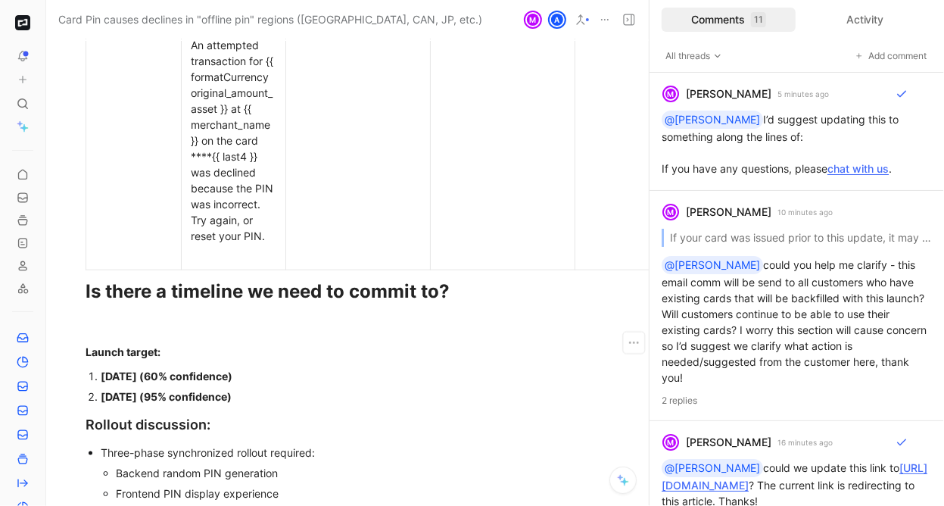
scroll to position [8228, 0]
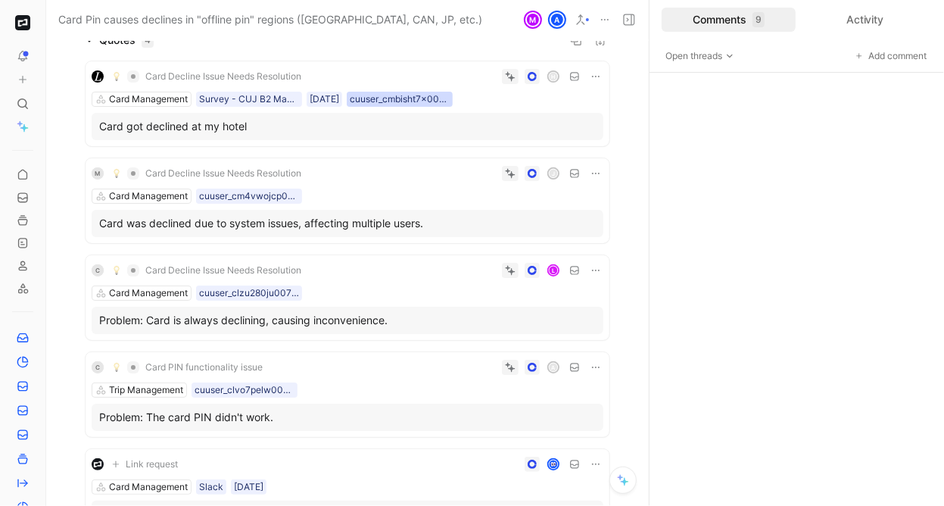
scroll to position [771, 0]
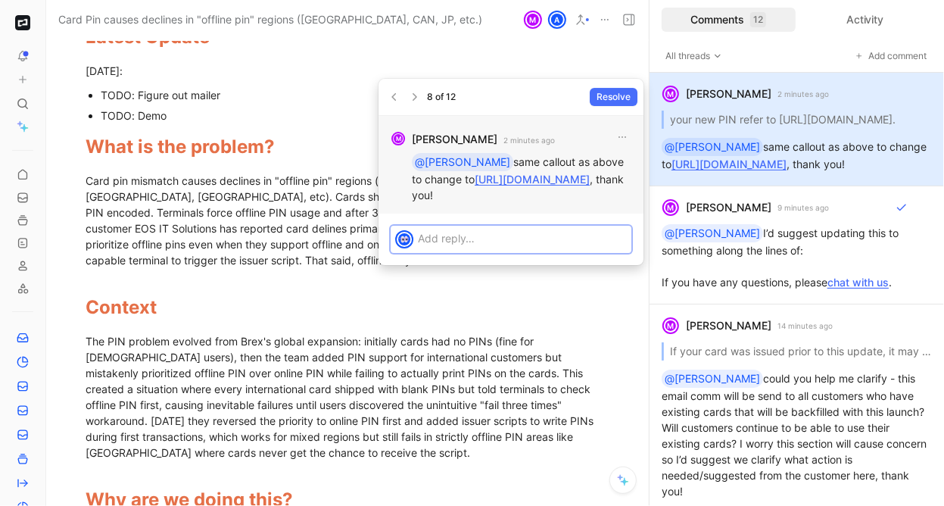
click at [545, 150] on div "@[PERSON_NAME] same callout as above to change to [URL][DOMAIN_NAME] , thank yo…" at bounding box center [522, 177] width 220 height 59
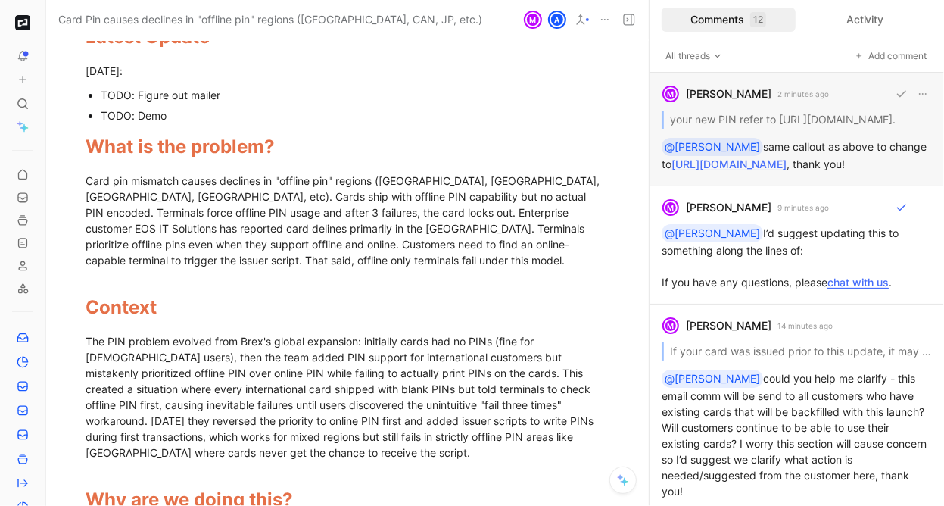
click at [721, 110] on div "M [PERSON_NAME] 2 minutes ago your new PIN refer to [URL][DOMAIN_NAME]. @[PERSO…" at bounding box center [797, 130] width 295 height 114
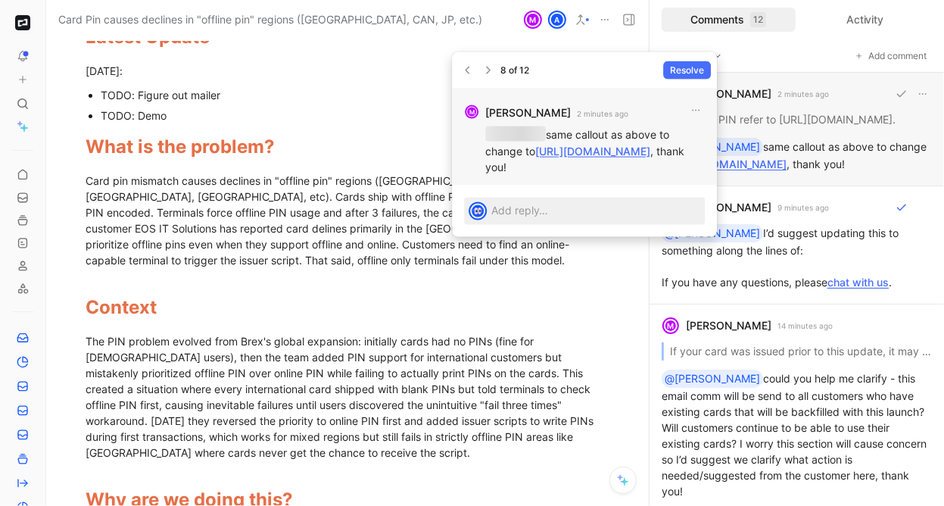
scroll to position [7209, 58]
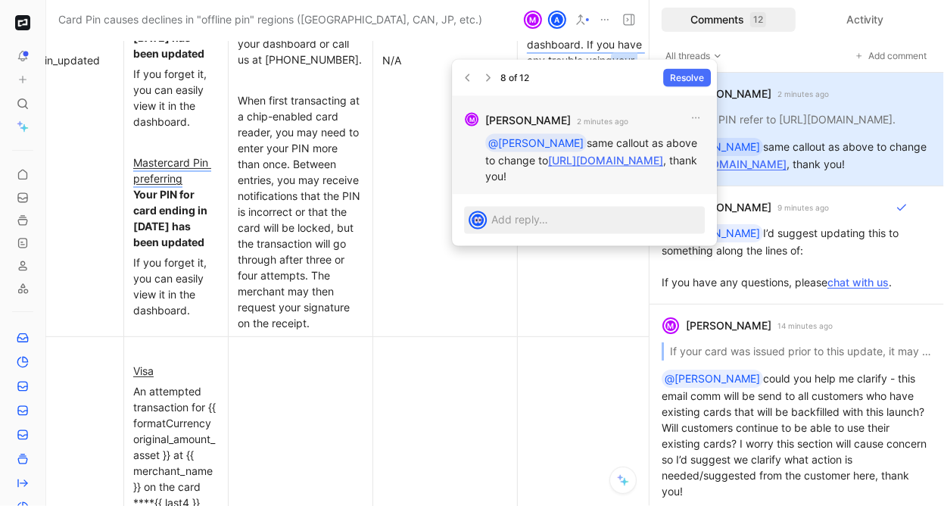
drag, startPoint x: 663, startPoint y: 179, endPoint x: 497, endPoint y: 160, distance: 167.0
click at [497, 160] on p "@[PERSON_NAME] same callout as above to change to [URL][DOMAIN_NAME] , thank yo…" at bounding box center [595, 159] width 220 height 50
copy link "[URL][DOMAIN_NAME]"
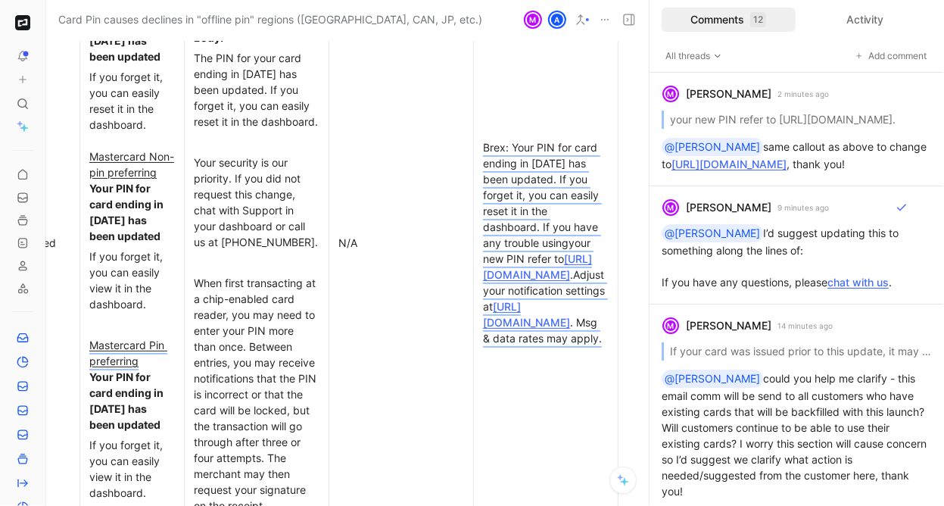
scroll to position [7050, 101]
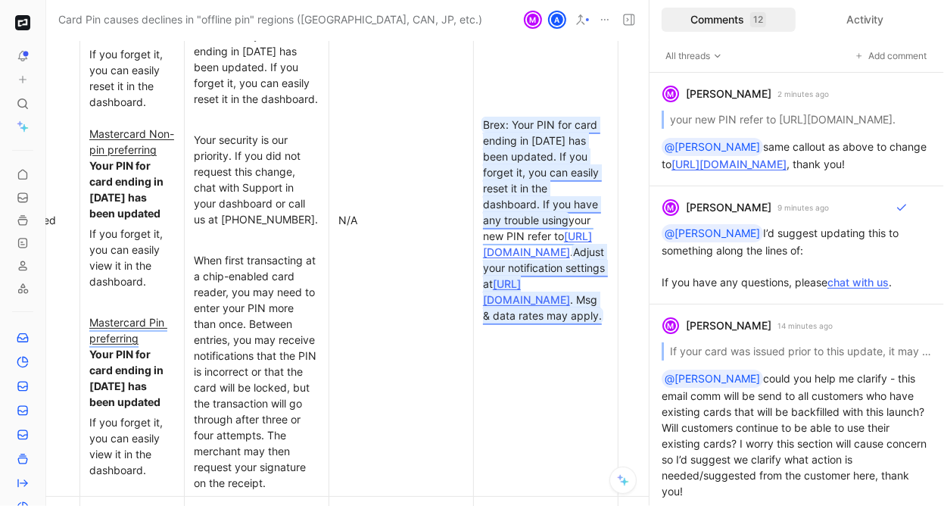
click at [539, 170] on span "[PERSON_NAME] [PERSON_NAME]: Your PIN for card ending in [DATE] has been update…" at bounding box center [542, 172] width 119 height 108
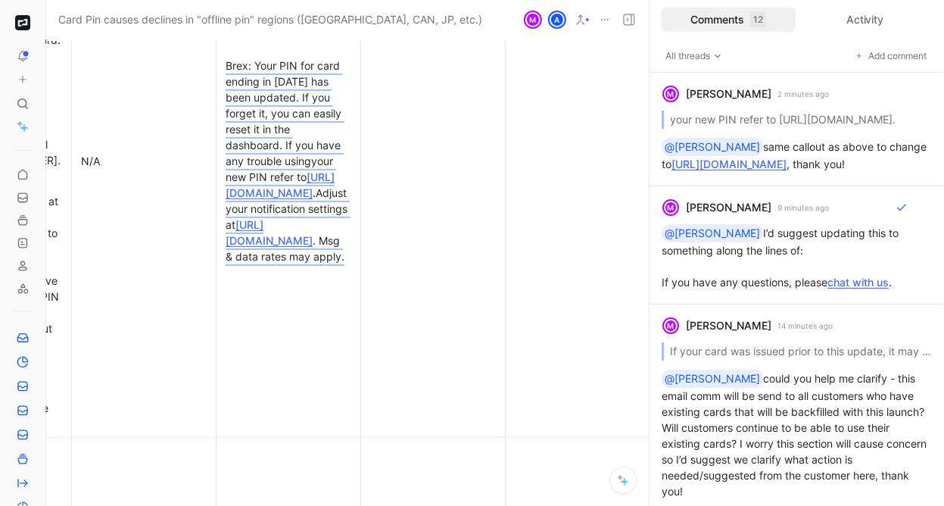
scroll to position [7081, 359]
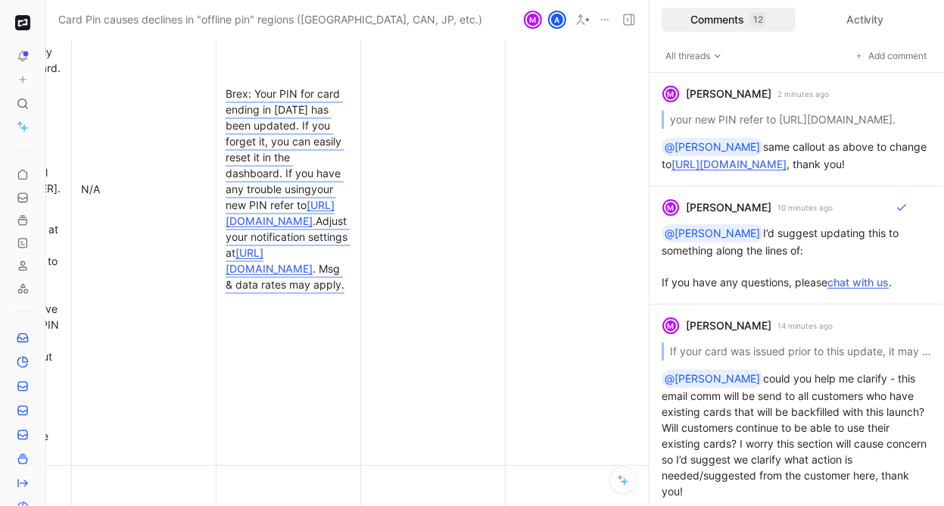
click at [332, 223] on div "[PERSON_NAME] [PERSON_NAME]: Your PIN for card ending in [DATE] has been update…" at bounding box center [289, 189] width 126 height 207
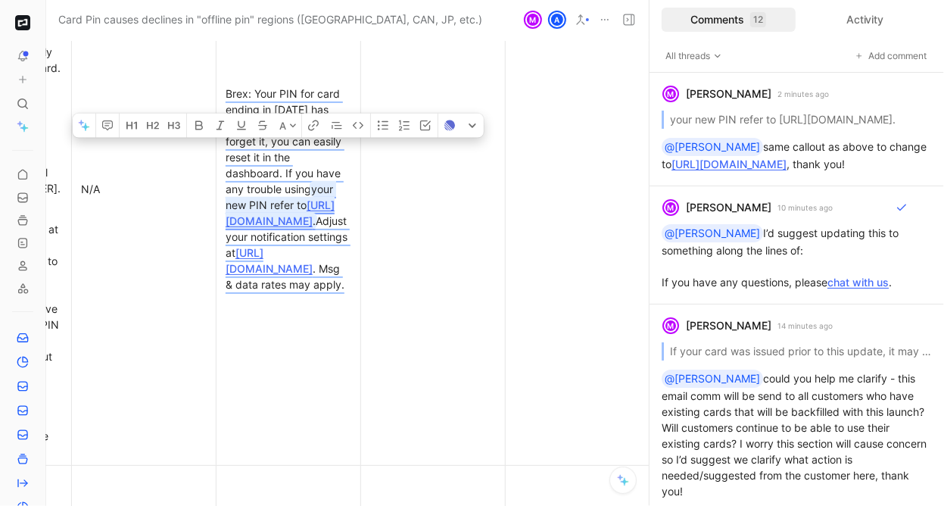
drag, startPoint x: 332, startPoint y: 224, endPoint x: 226, endPoint y: 194, distance: 110.2
click at [226, 194] on div "[PERSON_NAME] [PERSON_NAME]: Your PIN for card ending in [DATE] has been update…" at bounding box center [289, 189] width 126 height 207
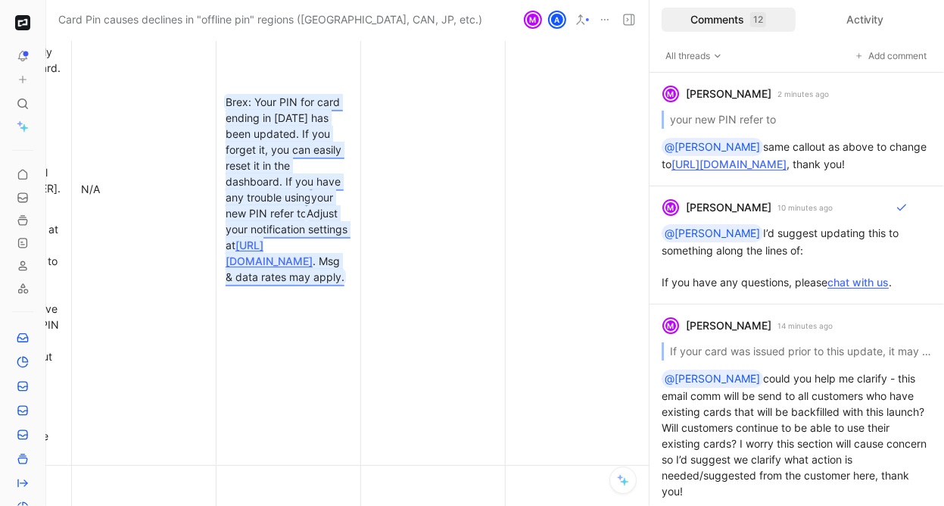
paste div
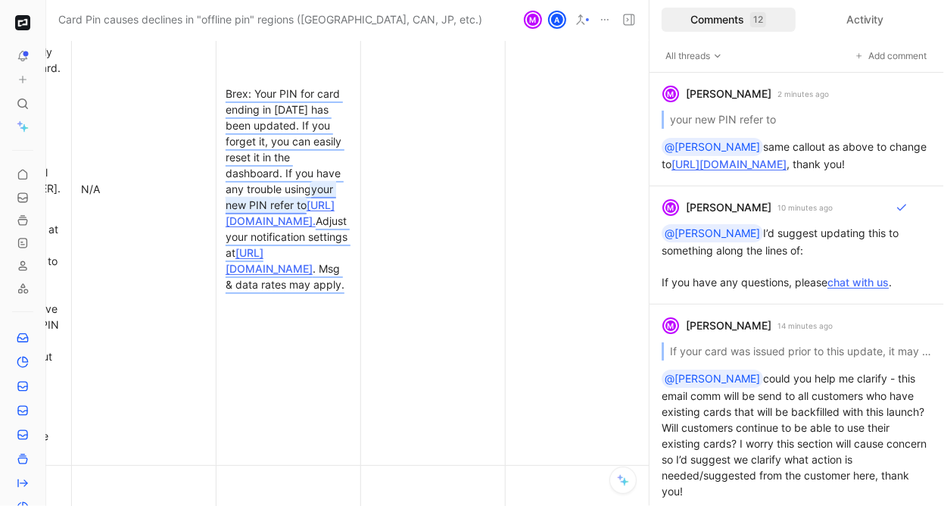
click at [324, 370] on td "[PERSON_NAME] [PERSON_NAME]: Your PIN for card ending in [DATE] has been update…" at bounding box center [289, 189] width 145 height 552
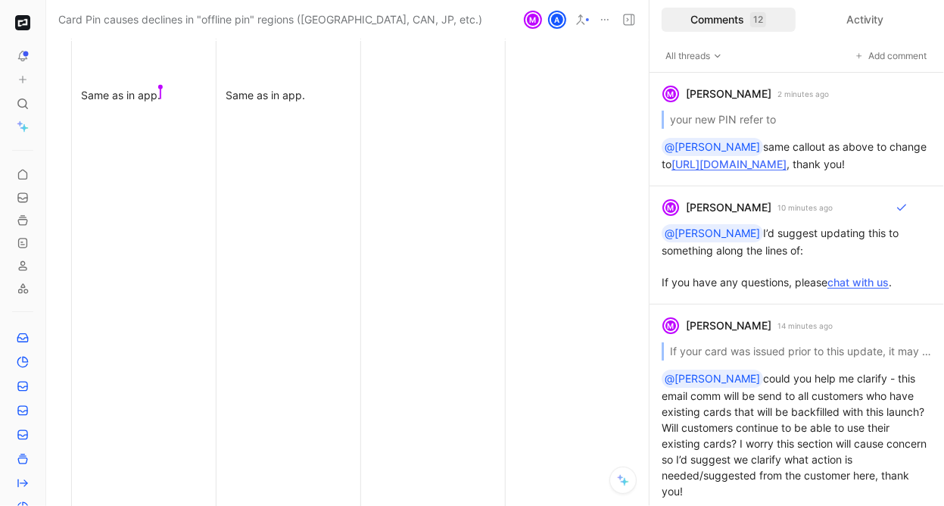
scroll to position [7730, 359]
click at [324, 370] on td "Same as in app." at bounding box center [289, 230] width 145 height 831
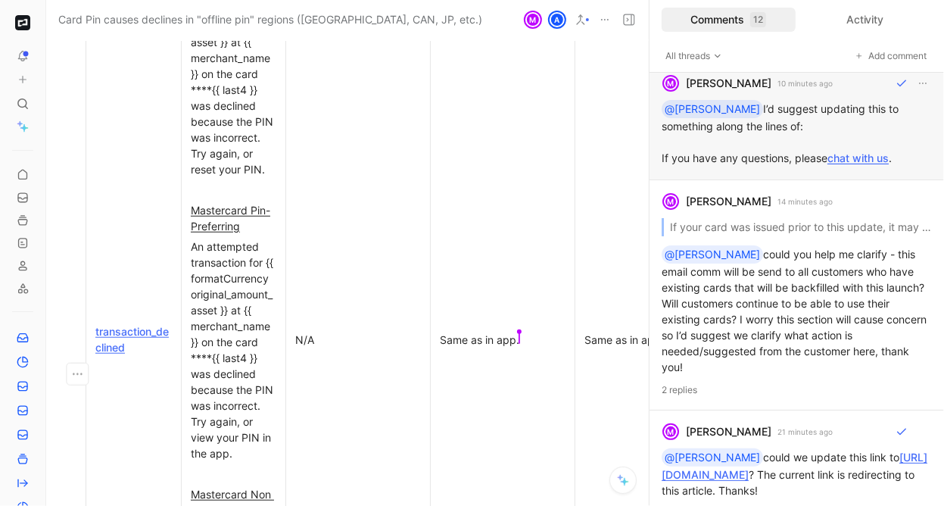
scroll to position [0, 0]
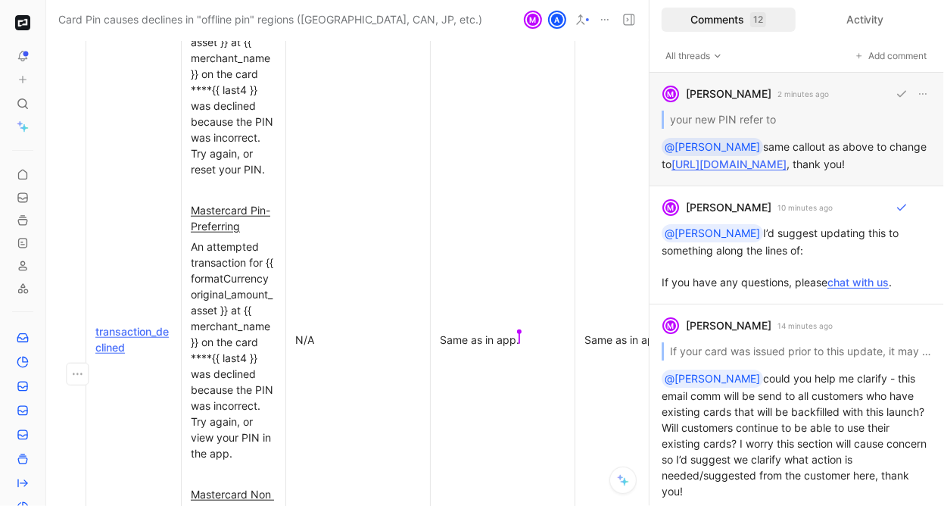
click at [831, 128] on div "M [PERSON_NAME] 2 minutes ago your new PIN refer to @[PERSON_NAME] same callout…" at bounding box center [797, 130] width 295 height 114
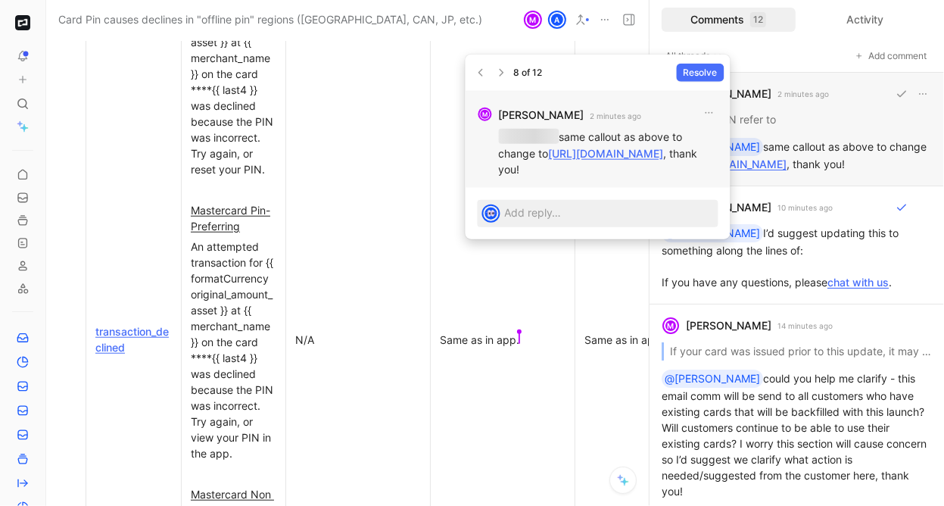
scroll to position [7209, 45]
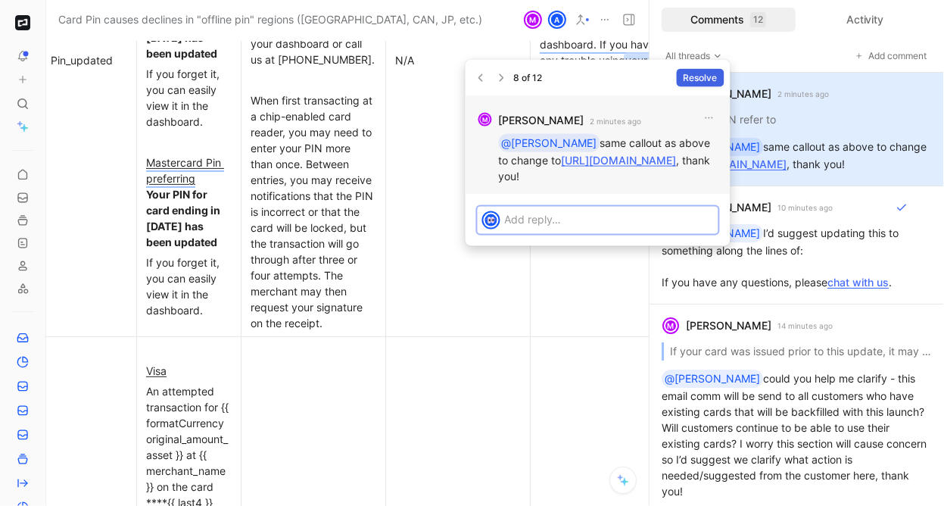
click at [711, 71] on span "Resolve" at bounding box center [701, 77] width 34 height 15
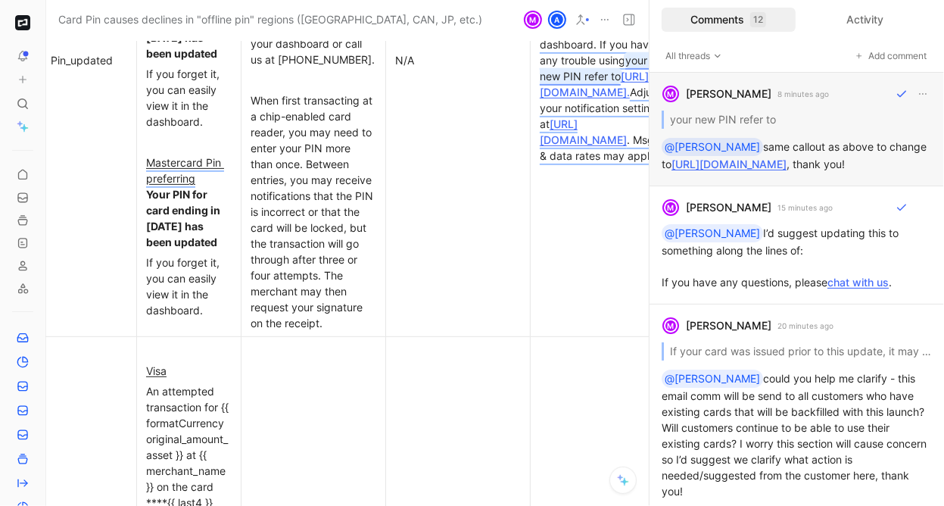
click at [820, 151] on div "M [PERSON_NAME] 8 minutes ago your new PIN refer to @[PERSON_NAME] same callout…" at bounding box center [797, 130] width 295 height 114
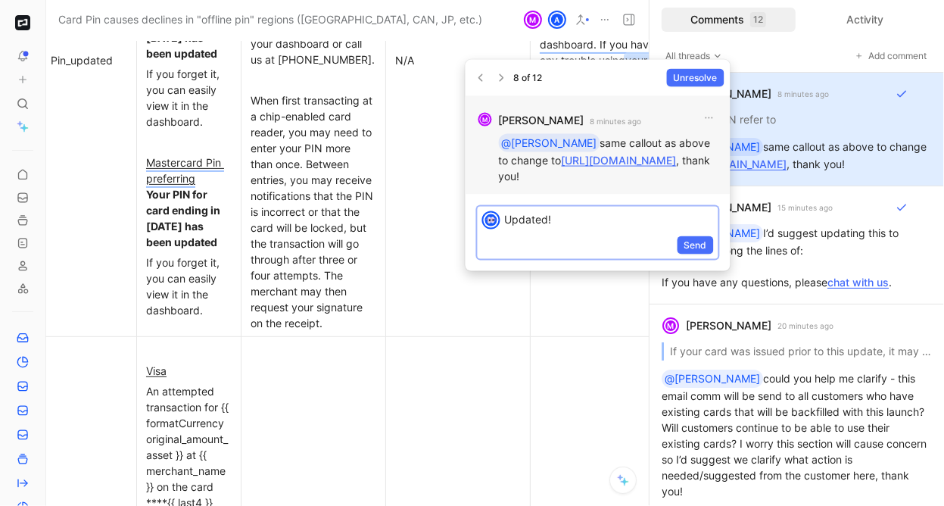
click at [670, 258] on div "Send" at bounding box center [598, 246] width 241 height 25
click at [690, 253] on span "Send" at bounding box center [695, 245] width 23 height 15
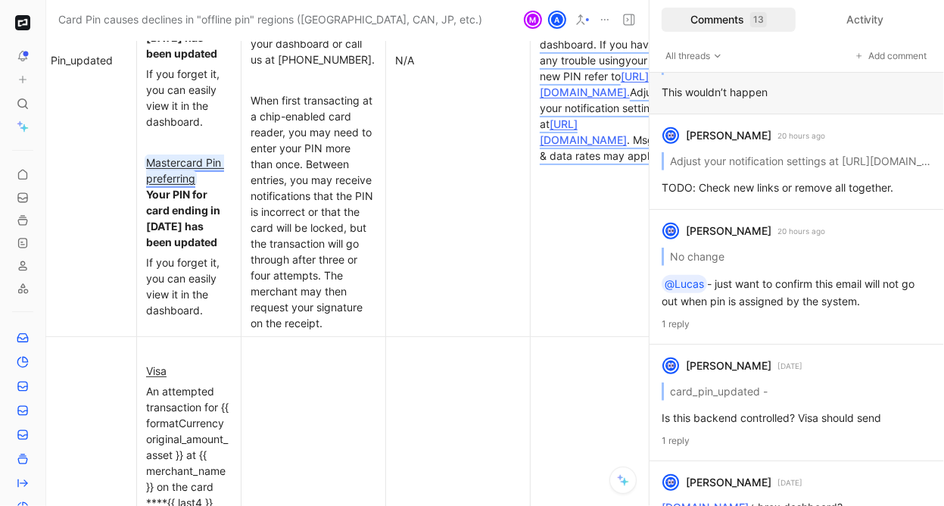
scroll to position [1084, 0]
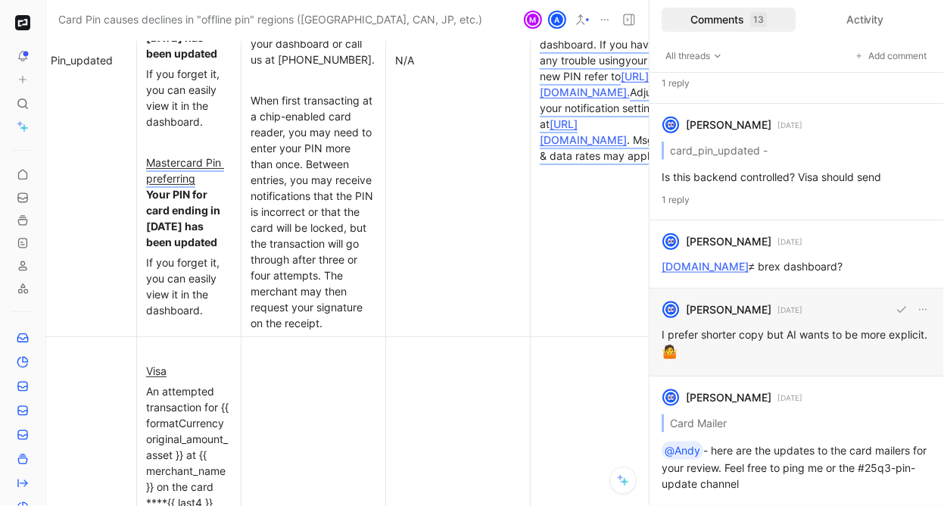
click at [765, 349] on div "[PERSON_NAME] [DATE] I prefer shorter copy but AI wants to be more explicit. 🤷" at bounding box center [797, 332] width 295 height 88
click at [814, 274] on div "[PERSON_NAME] [DATE] [DOMAIN_NAME] ≠ brex dashboard?" at bounding box center [797, 254] width 295 height 68
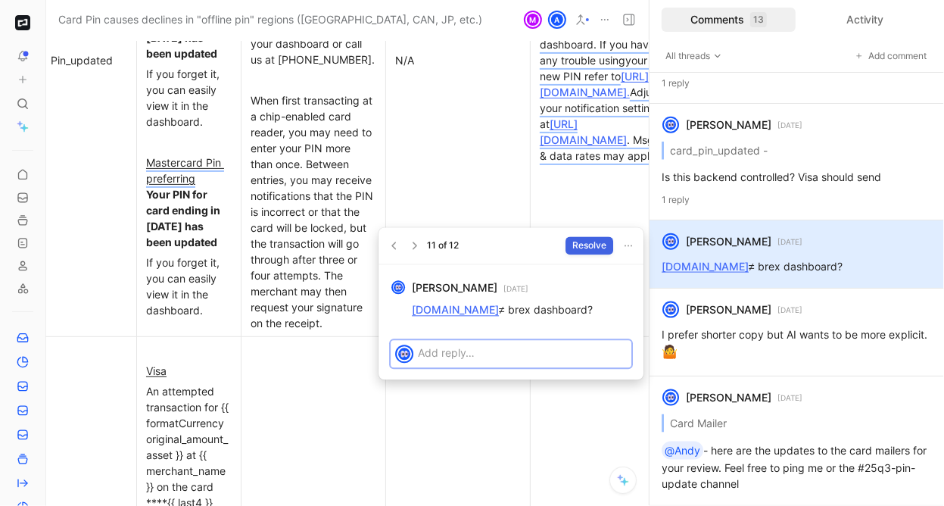
click at [581, 246] on span "Resolve" at bounding box center [589, 245] width 34 height 15
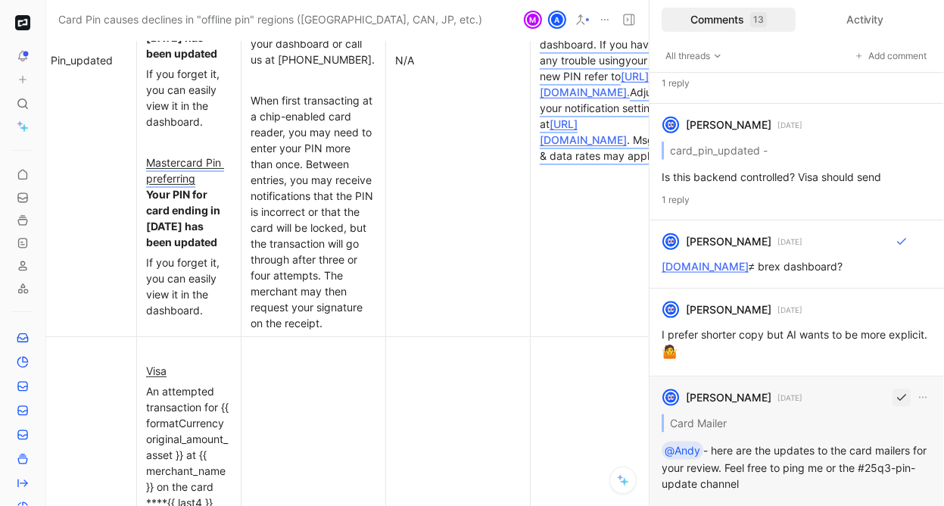
click at [901, 401] on icon "button" at bounding box center [902, 397] width 12 height 12
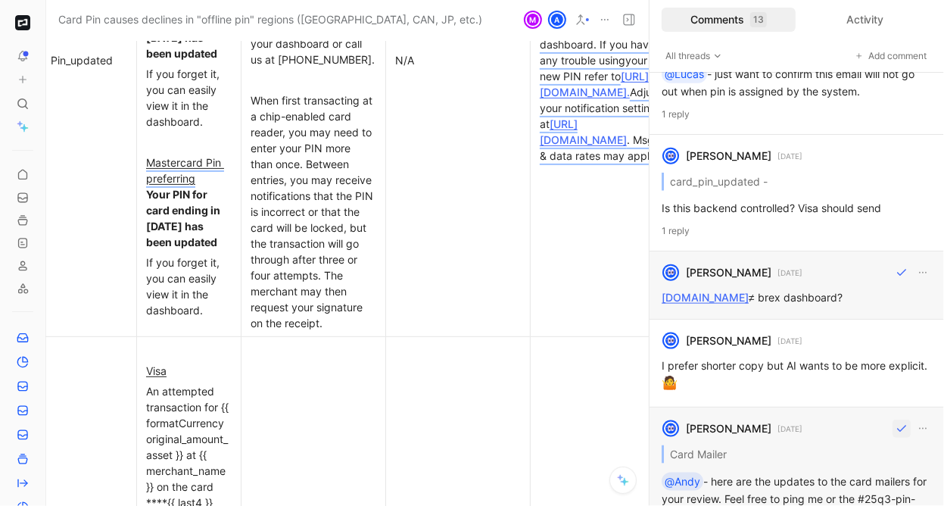
scroll to position [1030, 0]
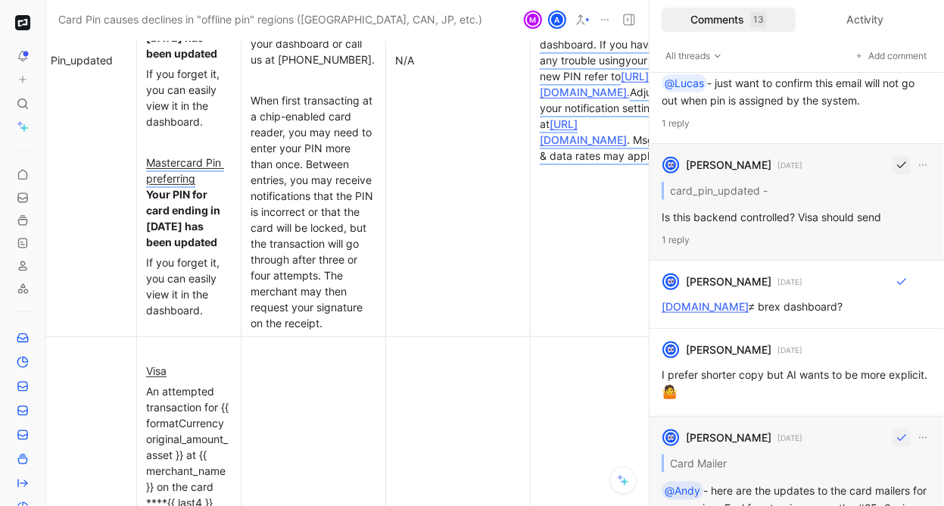
click at [898, 173] on button "button" at bounding box center [902, 165] width 18 height 18
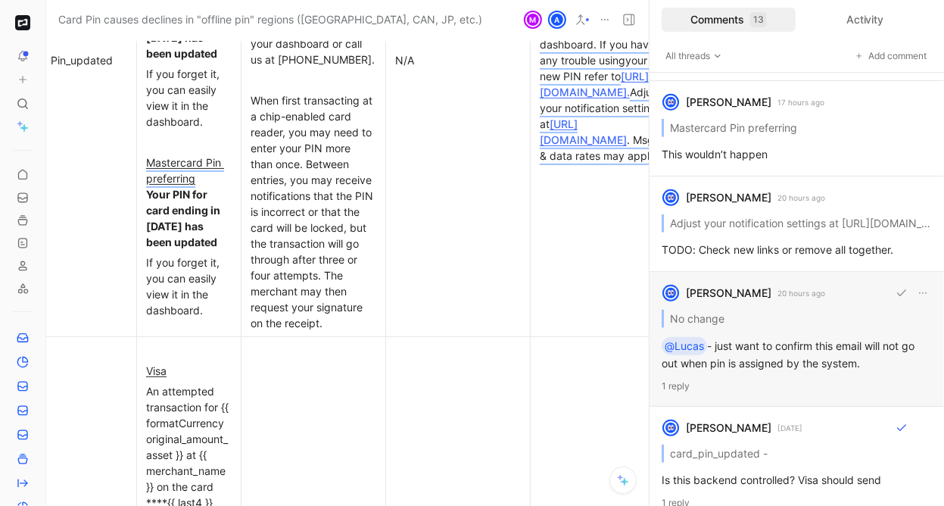
scroll to position [765, 0]
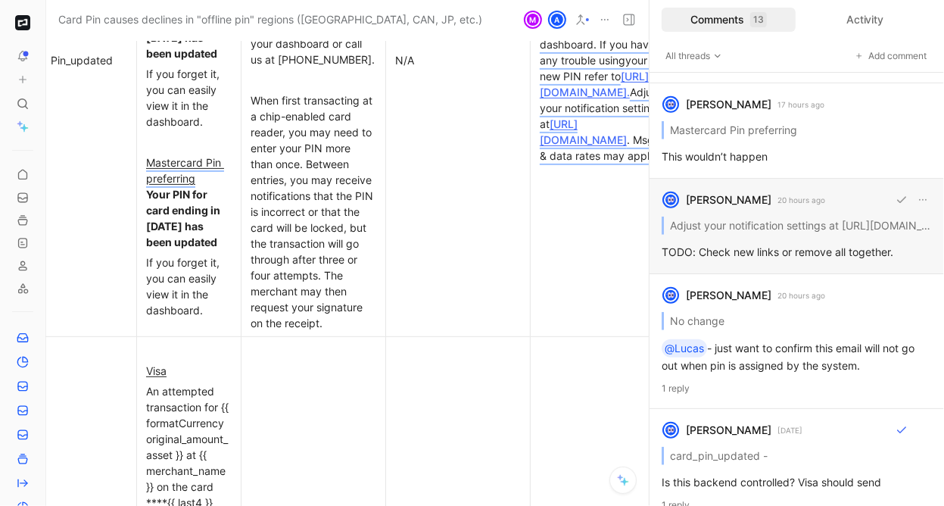
click at [815, 271] on div "[PERSON_NAME] 20 hours ago Adjust your notification settings at [URL][DOMAIN_NA…" at bounding box center [797, 226] width 295 height 95
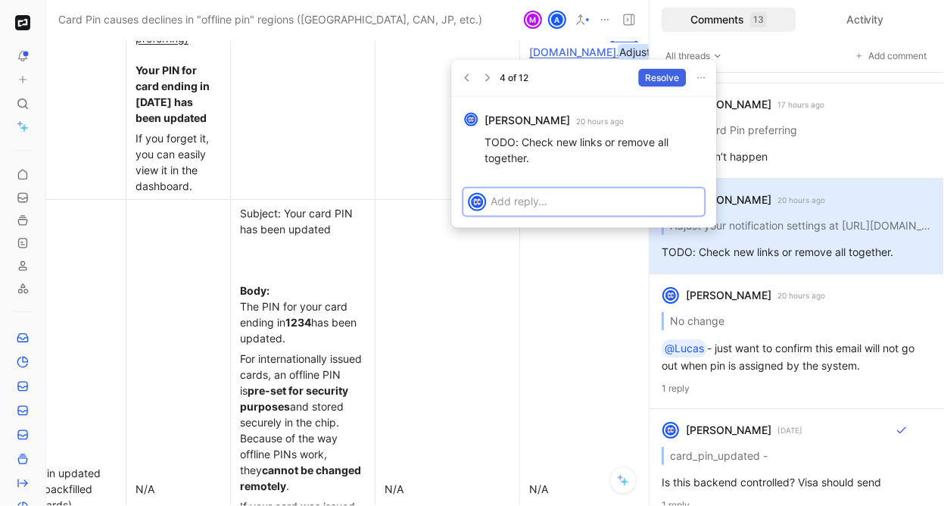
click at [661, 76] on span "Resolve" at bounding box center [662, 77] width 34 height 15
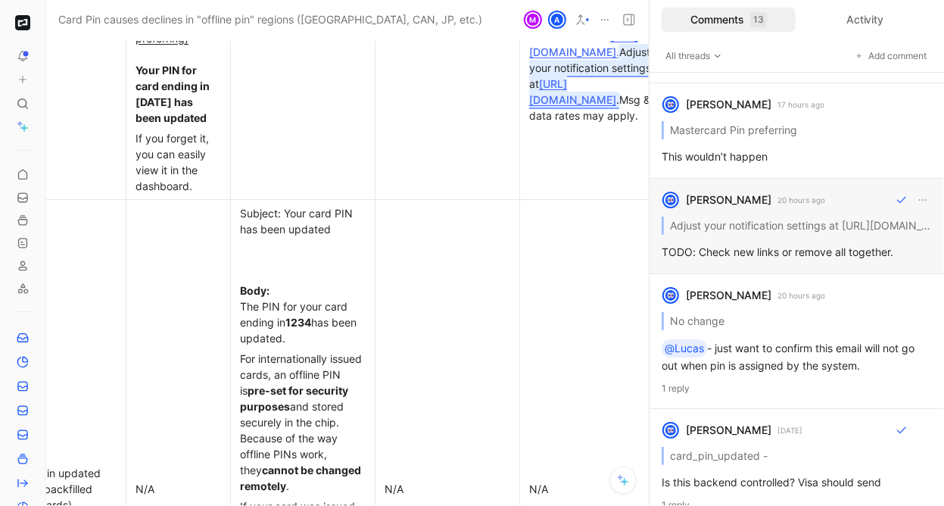
scroll to position [675, 0]
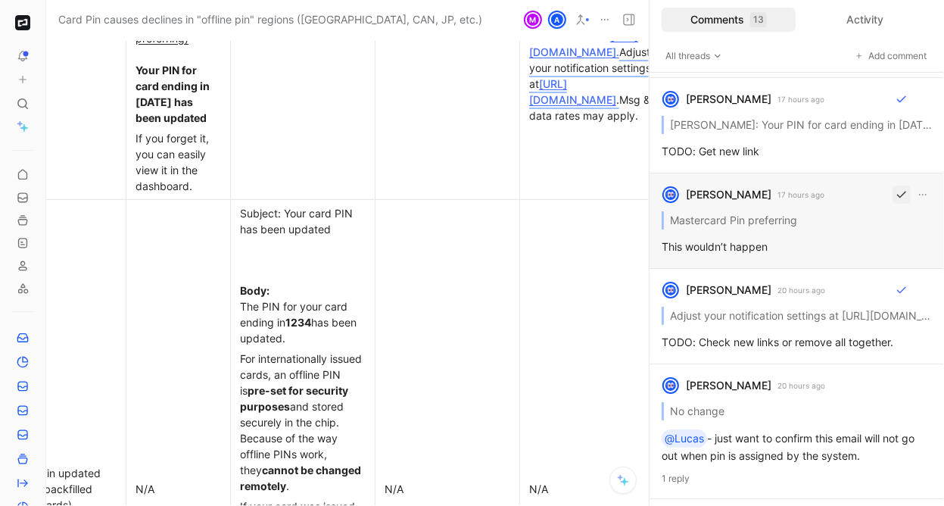
click at [895, 204] on button "button" at bounding box center [902, 194] width 18 height 18
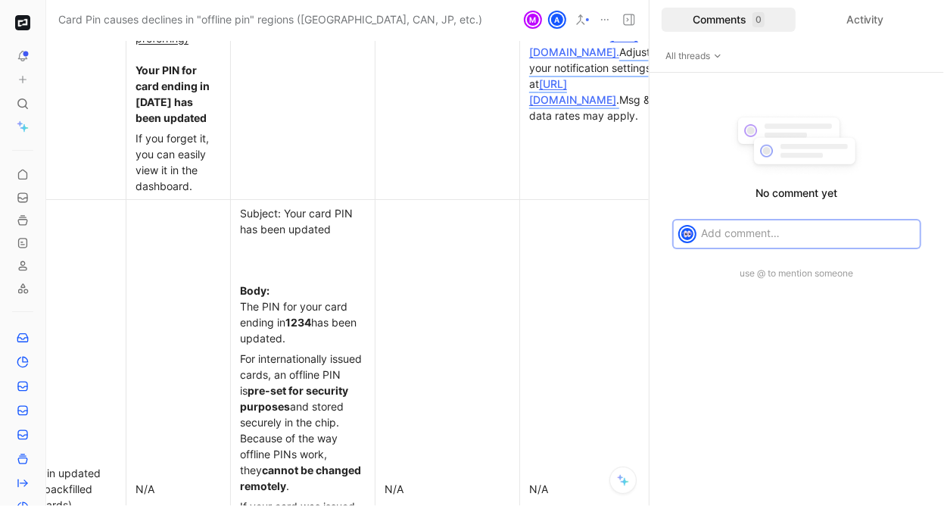
scroll to position [0, 0]
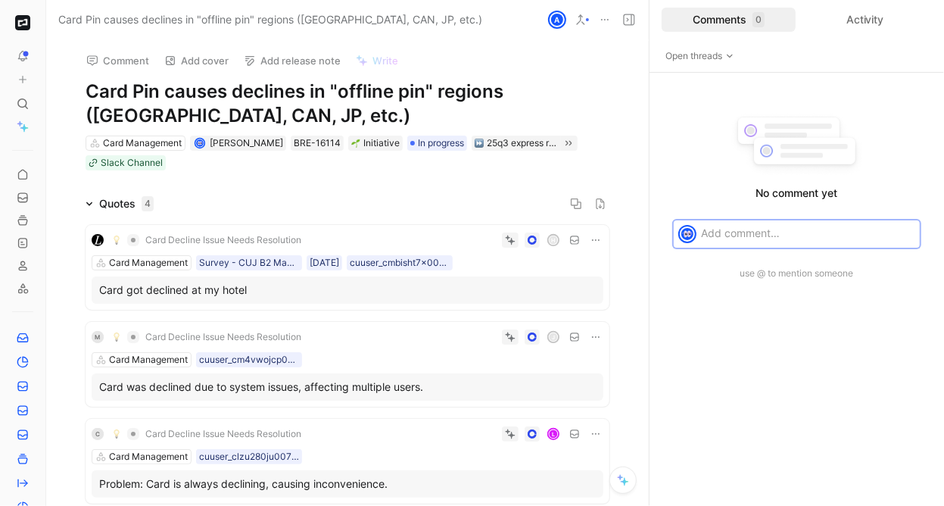
click at [739, 26] on div "Comments 0" at bounding box center [729, 20] width 134 height 24
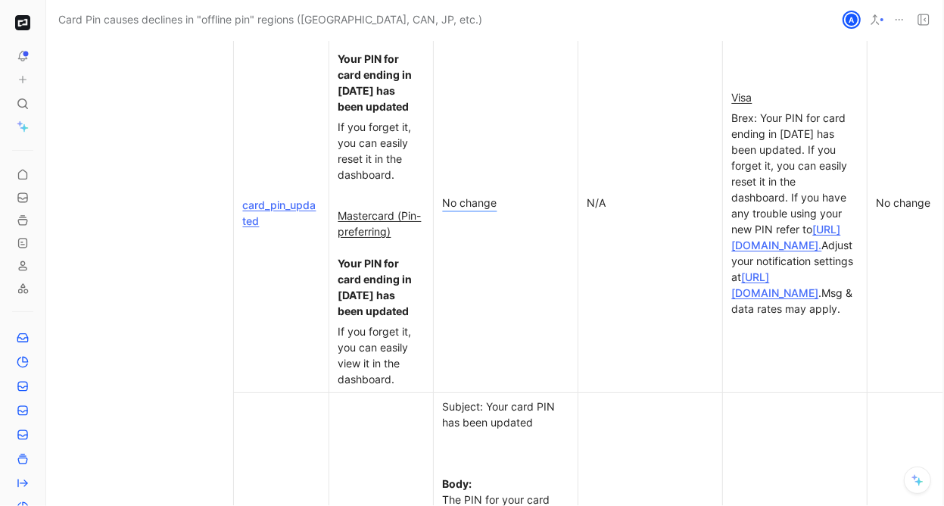
scroll to position [6027, 0]
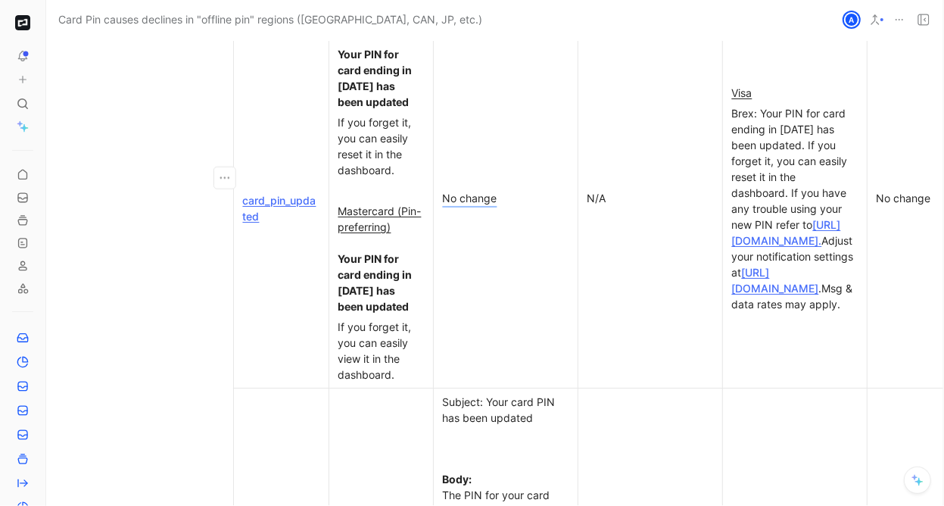
click at [784, 122] on span "Brex: Your PIN for card ending in [DATE] has been updated. If you forget it, yo…" at bounding box center [791, 169] width 119 height 124
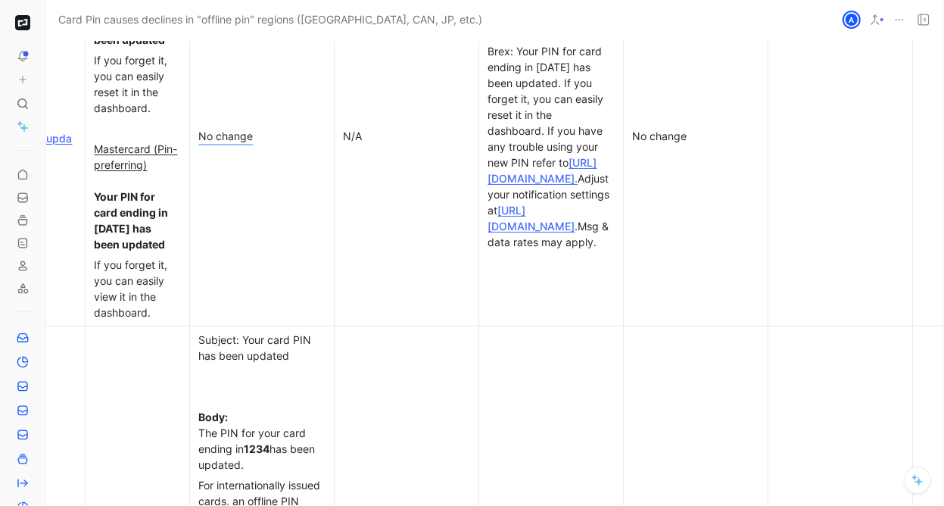
scroll to position [6074, 244]
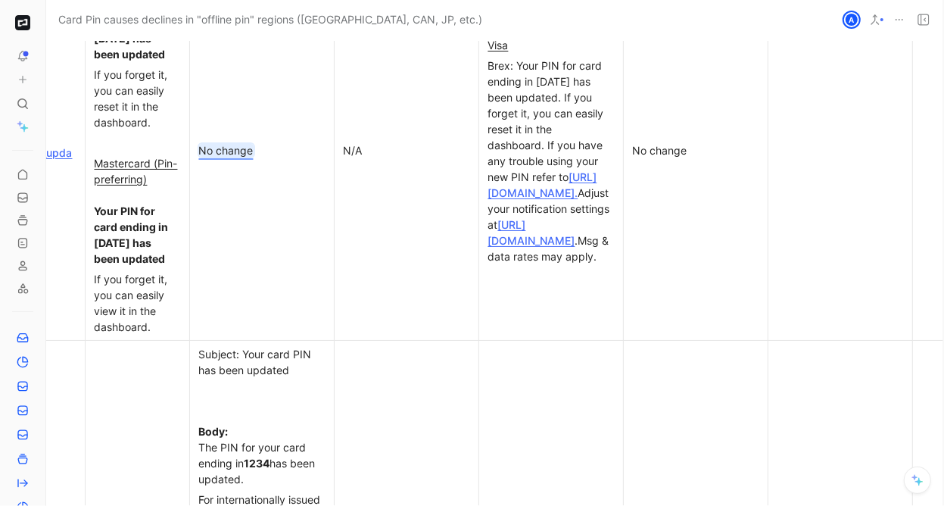
click at [226, 144] on mark "No change" at bounding box center [226, 150] width 55 height 13
click at [224, 140] on p "No change" at bounding box center [262, 150] width 138 height 20
click at [242, 144] on mark "No change" at bounding box center [226, 150] width 55 height 13
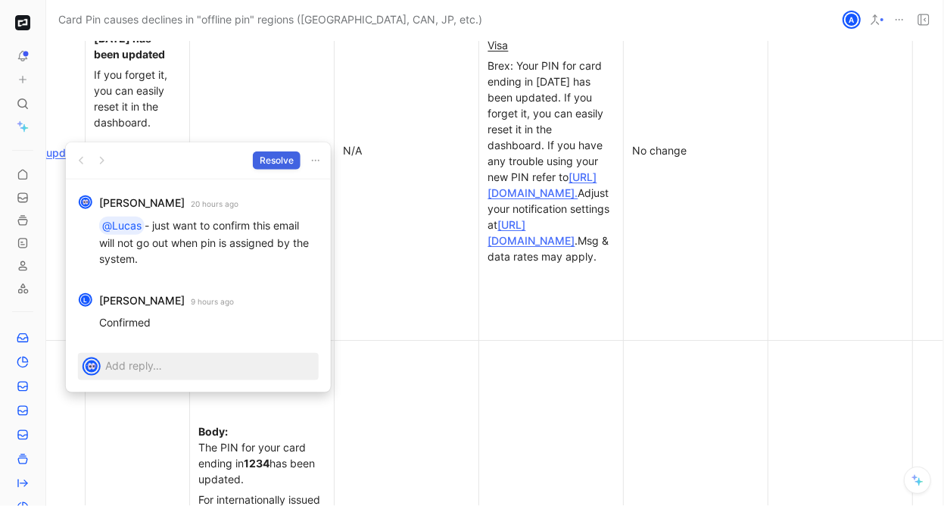
click at [281, 154] on span "Resolve" at bounding box center [277, 160] width 34 height 15
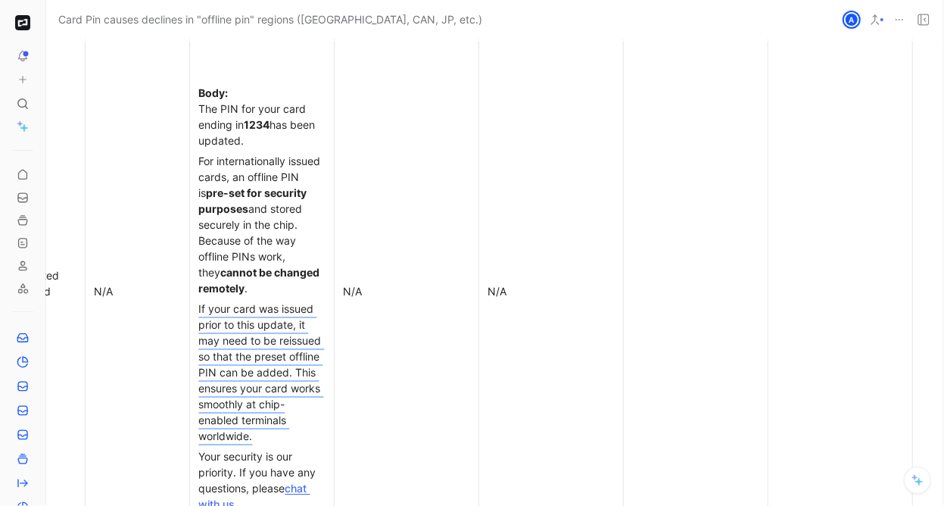
scroll to position [6414, 244]
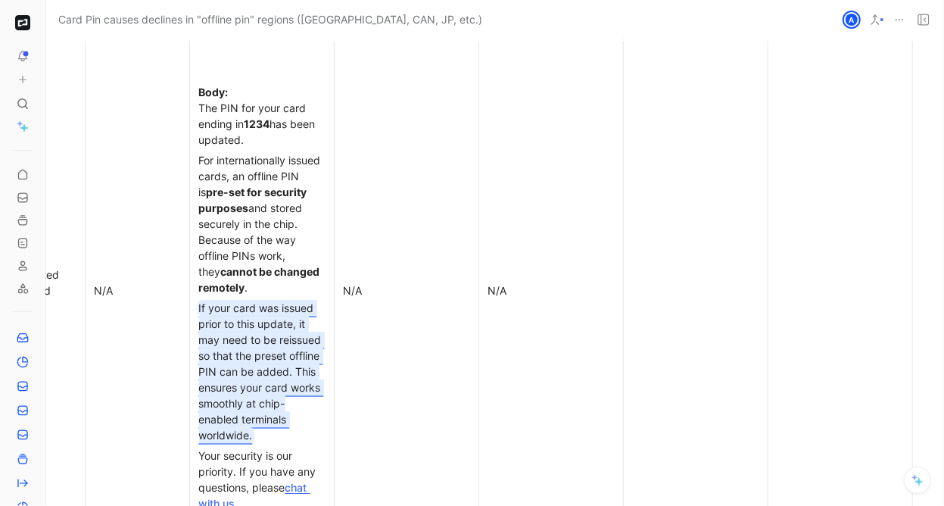
click at [239, 300] on div "If your card was issued prior to this update, it may need to be reissued so tha…" at bounding box center [262, 371] width 126 height 143
click at [228, 315] on mark "If your card was issued prior to this update, it may need to be reissued so tha…" at bounding box center [262, 371] width 126 height 140
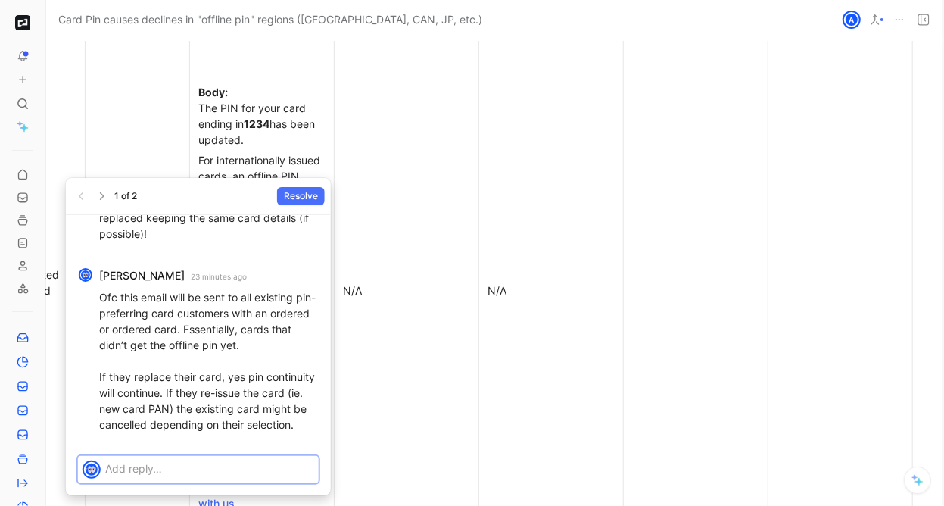
scroll to position [-351, 0]
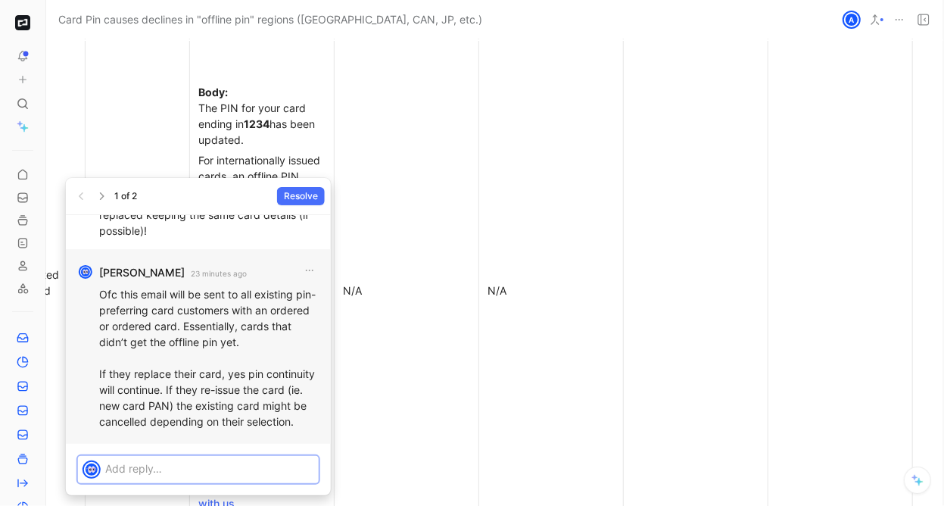
click at [211, 292] on p "Ofc this email will be sent to all existing pin-preferring card customers with …" at bounding box center [209, 408] width 220 height 245
click at [184, 295] on p "Ofc this email will be sent to all existing pin-preferring card customers with …" at bounding box center [209, 408] width 220 height 245
drag, startPoint x: 117, startPoint y: 276, endPoint x: 264, endPoint y: 334, distance: 158.7
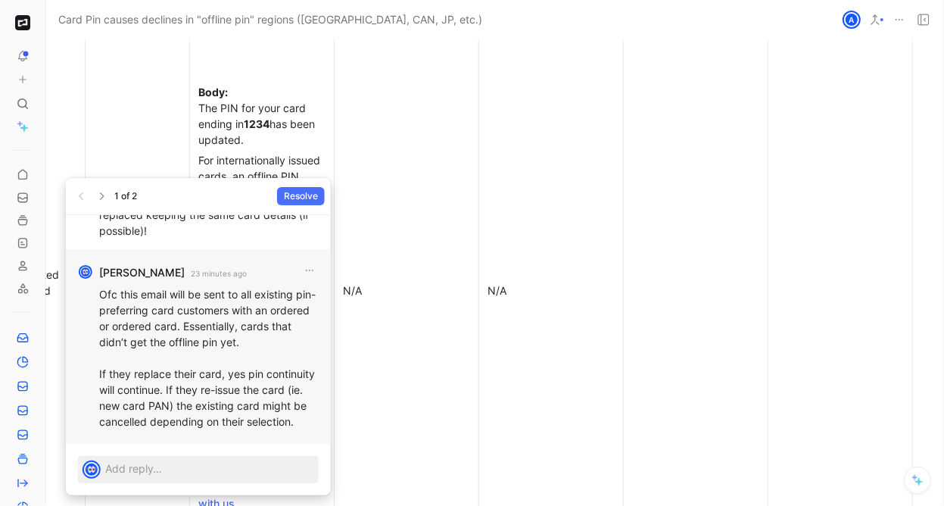
click at [264, 334] on p "Ofc this email will be sent to all existing pin-preferring card customers with …" at bounding box center [209, 408] width 220 height 245
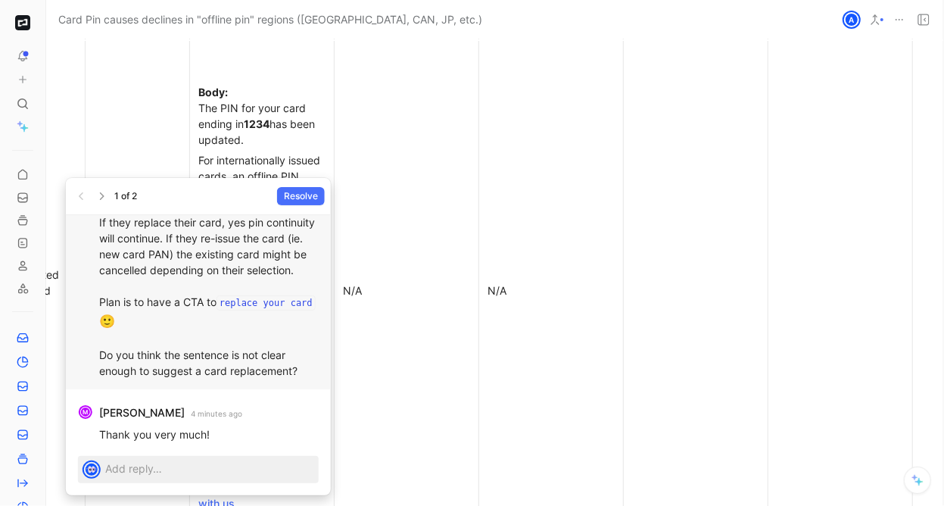
scroll to position [-183, 0]
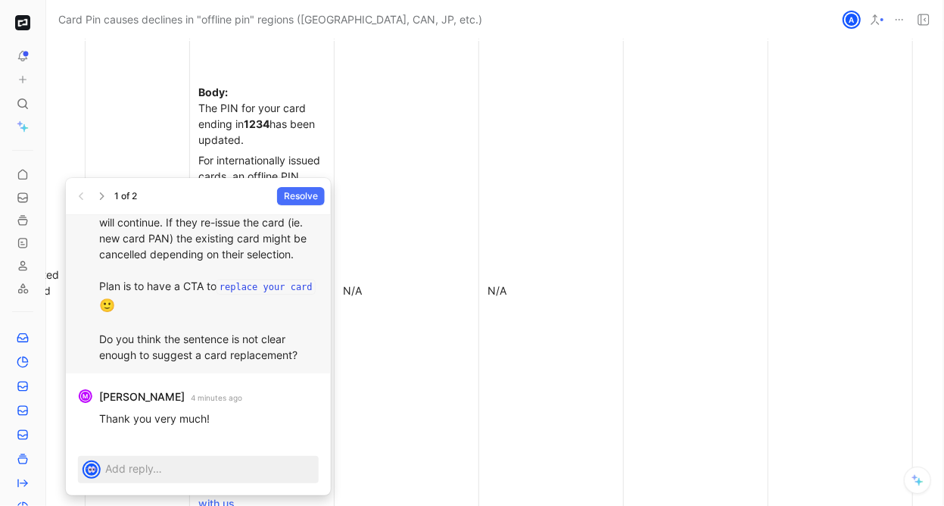
click at [156, 347] on p "Ofc this email will be sent to all existing pin-preferring card customers with …" at bounding box center [209, 241] width 220 height 245
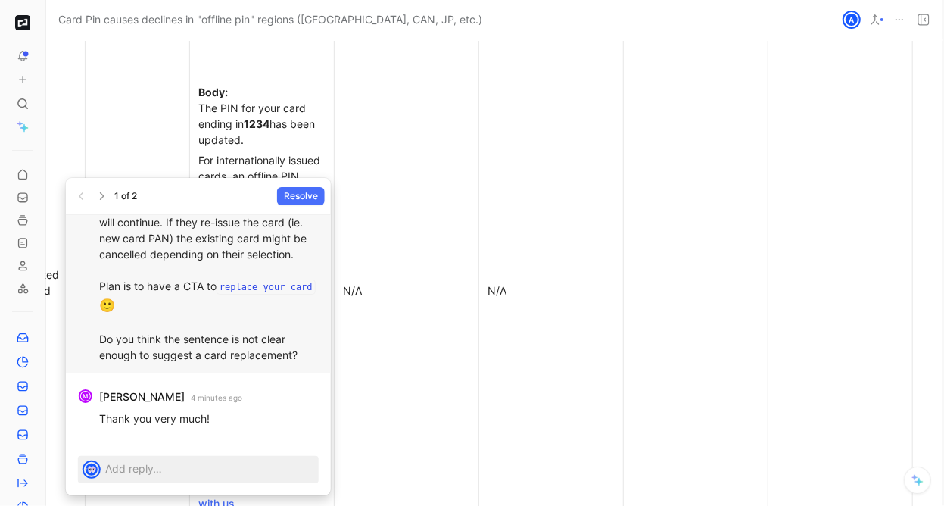
click at [156, 347] on p "Ofc this email will be sent to all existing pin-preferring card customers with …" at bounding box center [209, 241] width 220 height 245
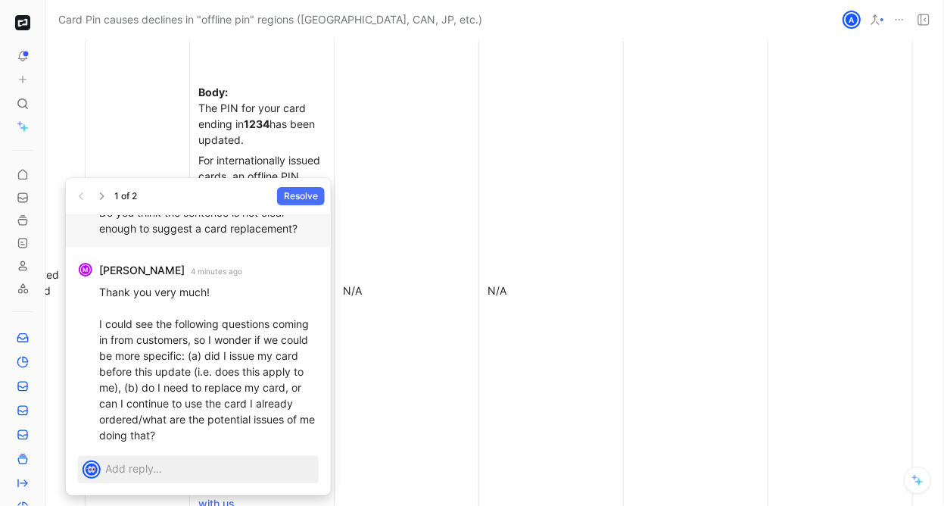
scroll to position [-53, 0]
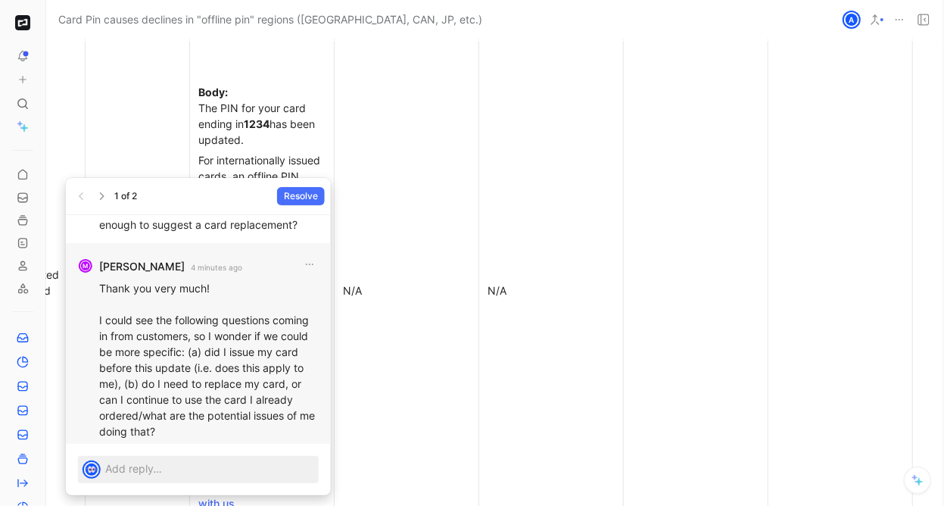
click at [134, 288] on p "Thank you very much! I could see the following questions coming in from custome…" at bounding box center [209, 383] width 220 height 207
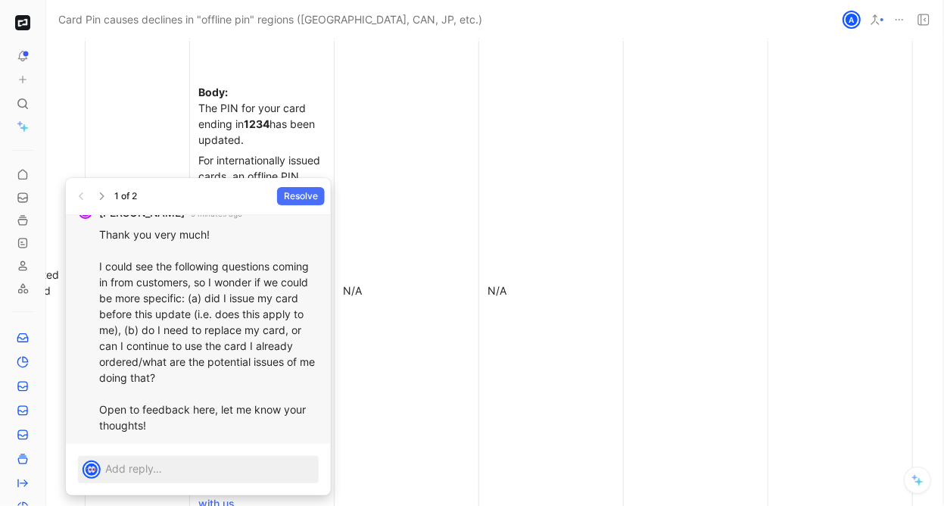
click at [157, 296] on p "Thank you very much! I could see the following questions coming in from custome…" at bounding box center [209, 329] width 220 height 207
drag, startPoint x: 99, startPoint y: 265, endPoint x: 230, endPoint y: 396, distance: 185.2
click at [230, 396] on p "Thank you very much! I could see the following questions coming in from custome…" at bounding box center [209, 329] width 220 height 207
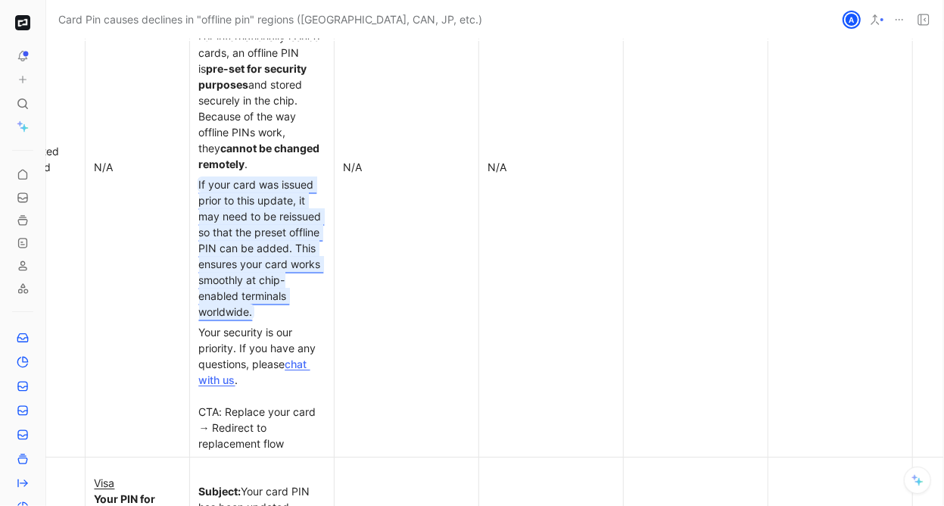
scroll to position [6539, 244]
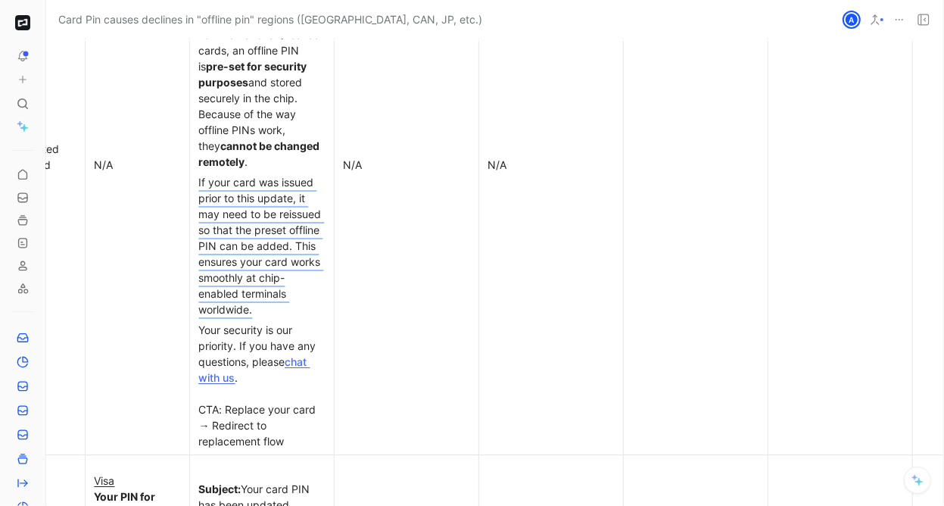
click at [263, 279] on div "If your card was issued prior to this update, it may need to be reissued so tha…" at bounding box center [262, 245] width 126 height 143
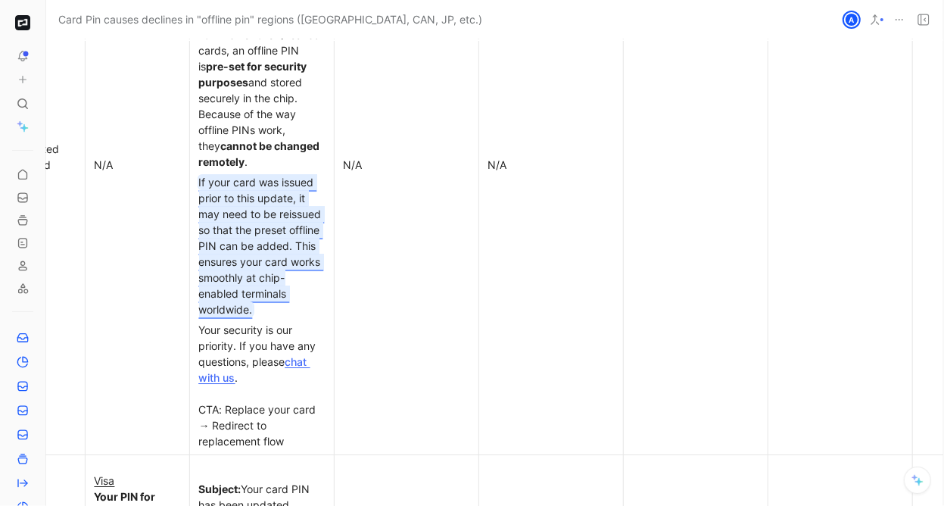
click at [241, 252] on mark "If your card was issued prior to this update, it may need to be reissued so tha…" at bounding box center [262, 246] width 126 height 140
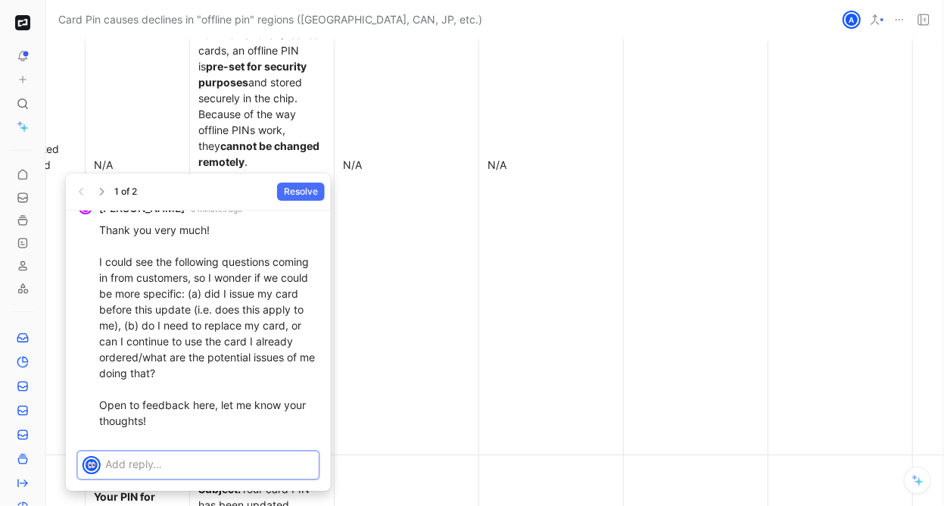
click at [167, 469] on p at bounding box center [209, 464] width 209 height 16
